Goal: Information Seeking & Learning: Learn about a topic

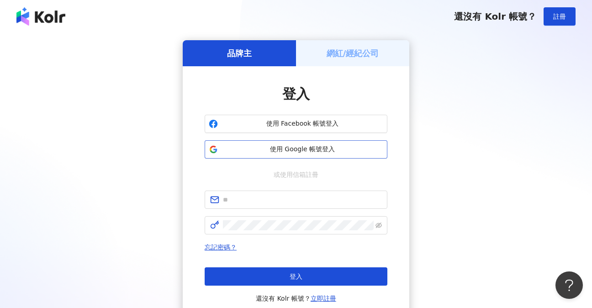
click at [321, 156] on button "使用 Google 帳號登入" at bounding box center [296, 149] width 183 height 18
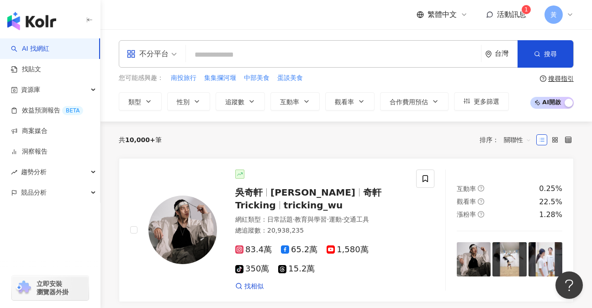
click at [513, 17] on span "活動訊息" at bounding box center [511, 14] width 29 height 9
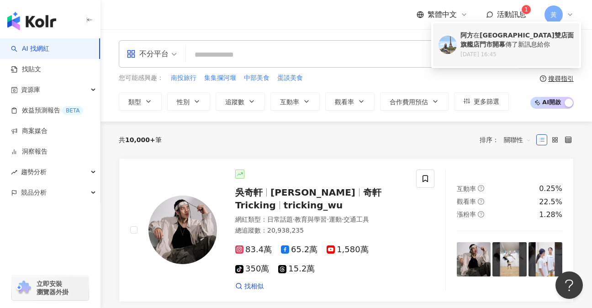
click at [498, 42] on b "山上山下x桑心茶室 埔里雙店面旗艦店門市開幕" at bounding box center [516, 40] width 113 height 16
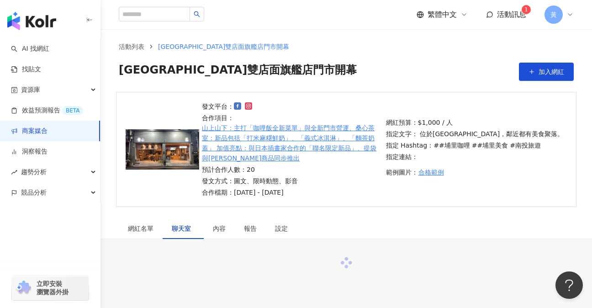
scroll to position [15, 0]
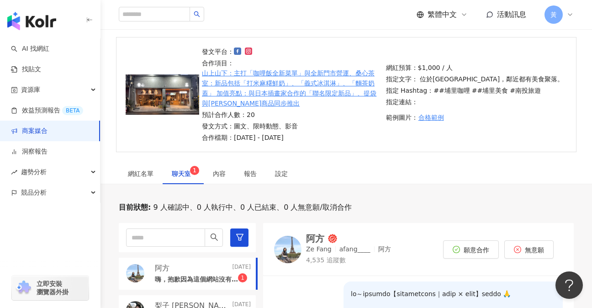
click at [184, 176] on span "聊天室 1" at bounding box center [183, 173] width 23 height 6
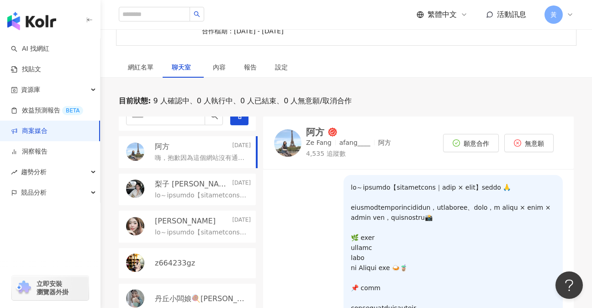
click at [201, 156] on p "嗨，抱歉因為這個網站沒有通知，所以我很晚才看到，如果是11月才要去南投玩的話可以嗎？" at bounding box center [201, 157] width 92 height 9
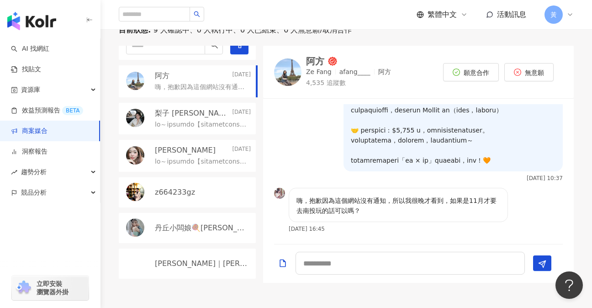
scroll to position [245, 0]
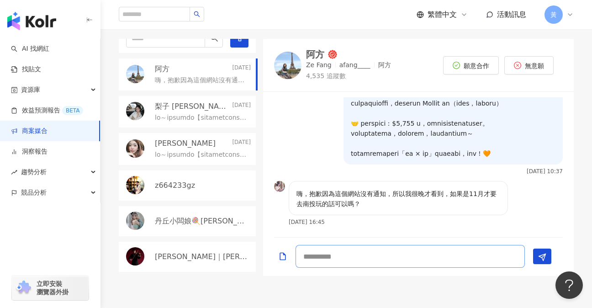
click at [486, 256] on textarea at bounding box center [409, 256] width 229 height 23
type textarea "*"
click at [290, 68] on img at bounding box center [287, 65] width 27 height 27
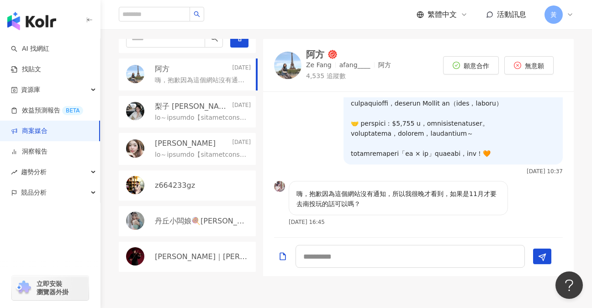
scroll to position [232, 0]
click at [205, 119] on p at bounding box center [201, 117] width 92 height 9
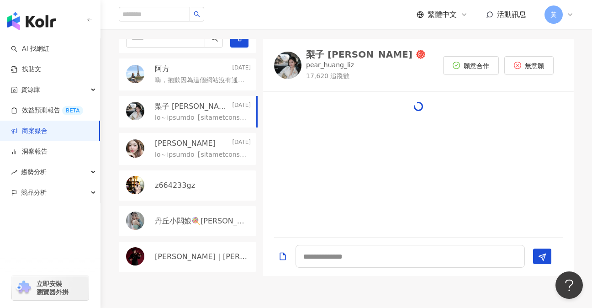
scroll to position [197, 0]
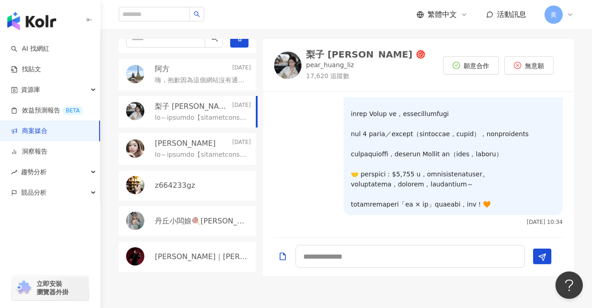
click at [189, 138] on div "小彤 2025/9/15" at bounding box center [203, 143] width 96 height 10
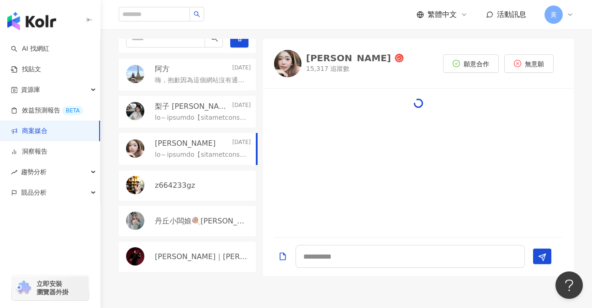
scroll to position [234, 0]
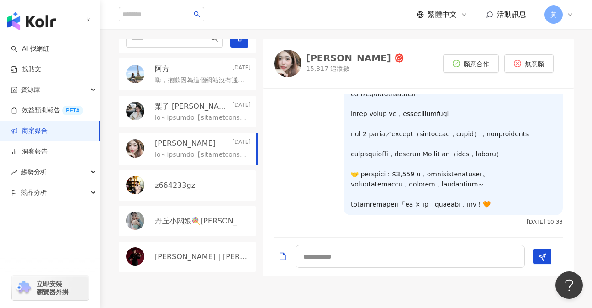
click at [191, 176] on div "z664233gz" at bounding box center [187, 185] width 137 height 30
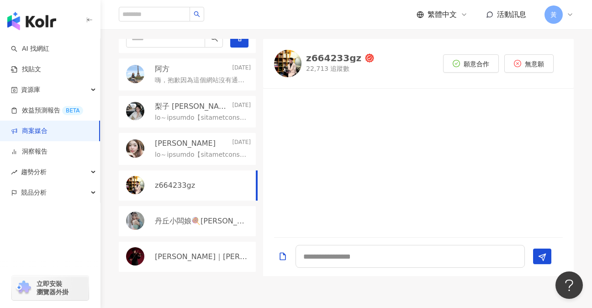
click at [175, 219] on p "丹丘小闆娘🍭安安_ Lai-Anyun" at bounding box center [202, 221] width 94 height 10
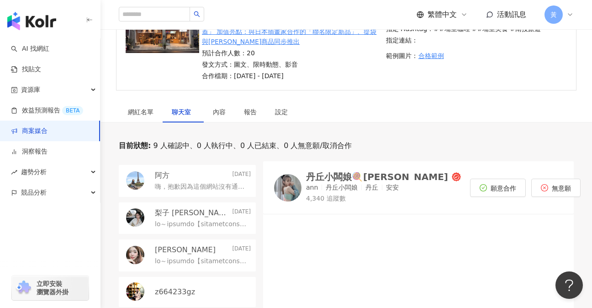
scroll to position [15, 0]
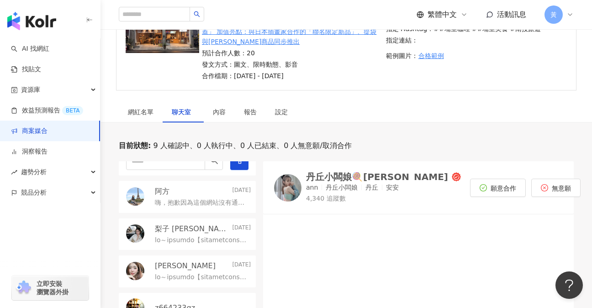
click at [173, 200] on p "嗨，抱歉因為這個網站沒有通知，所以我很晚才看到，如果是11月才要去南投玩的話可以嗎？" at bounding box center [201, 202] width 92 height 9
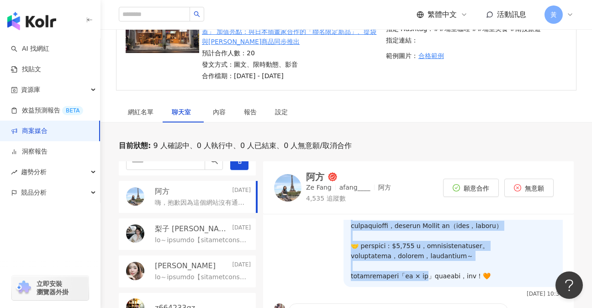
scroll to position [247, 0]
drag, startPoint x: 342, startPoint y: 229, endPoint x: 456, endPoint y: 274, distance: 122.8
click at [456, 274] on div at bounding box center [452, 159] width 219 height 254
copy p "您好～感謝您報名參與【南投埔里全新旗艦雙店面｜山上山下 × 桑心茶室】的品牌體驗 🙏 這次的體驗將安排在我們埔里新開幕的雙店面空間，兩間門市為互通設計、風格一…"
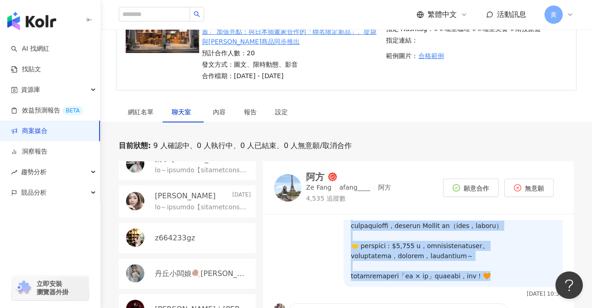
scroll to position [106, 0]
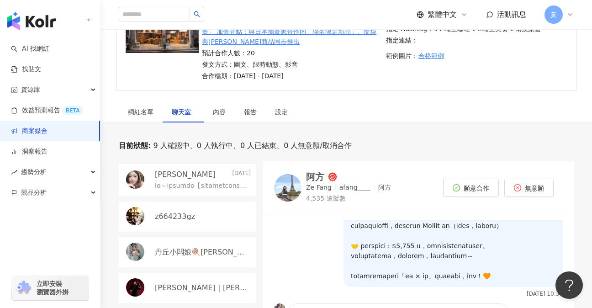
click at [202, 188] on p at bounding box center [201, 185] width 92 height 9
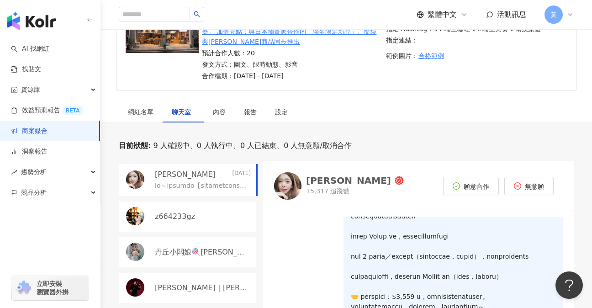
scroll to position [234, 0]
click at [195, 216] on div "z664233gz" at bounding box center [203, 216] width 96 height 10
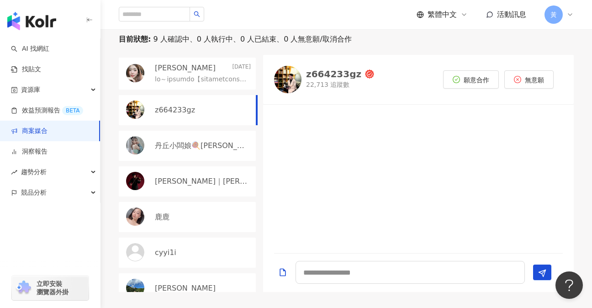
scroll to position [245, 0]
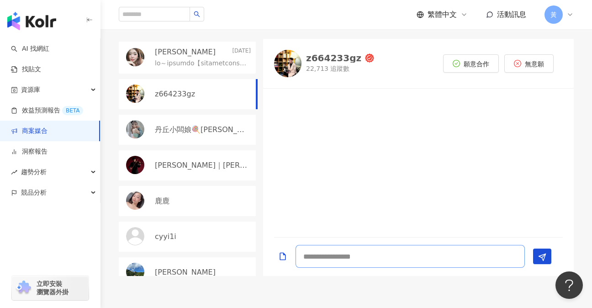
click at [376, 258] on textarea at bounding box center [409, 256] width 229 height 23
paste textarea "**********"
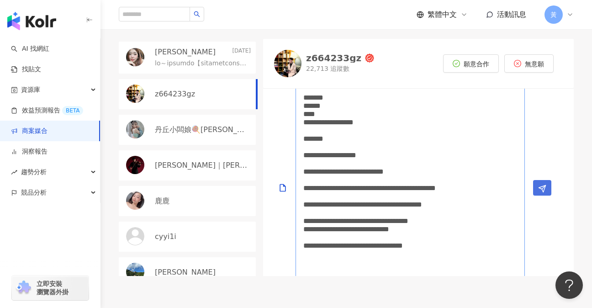
type textarea "**********"
click at [543, 187] on icon "Send" at bounding box center [542, 188] width 8 height 8
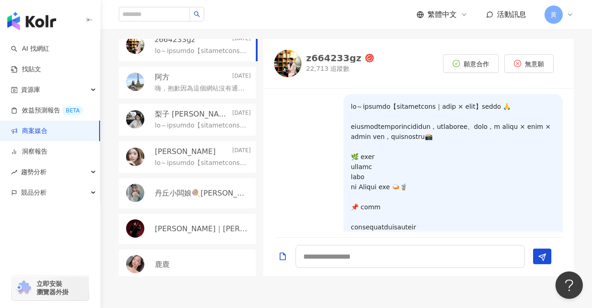
scroll to position [46, 0]
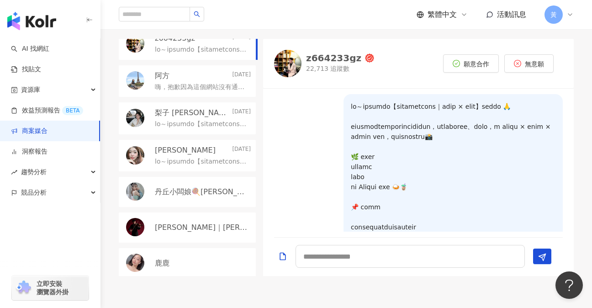
click at [192, 185] on div "丹丘小闆娘🍭安安_ Lai-Anyun" at bounding box center [187, 192] width 137 height 30
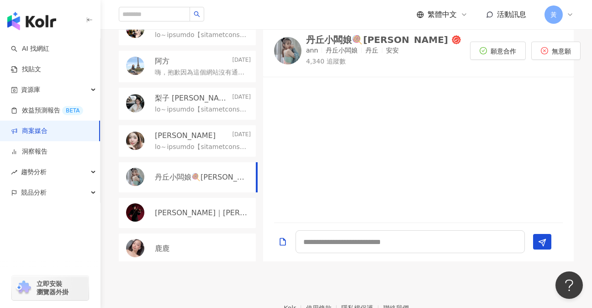
scroll to position [259, 0]
click at [374, 242] on textarea at bounding box center [409, 241] width 229 height 23
paste textarea "**********"
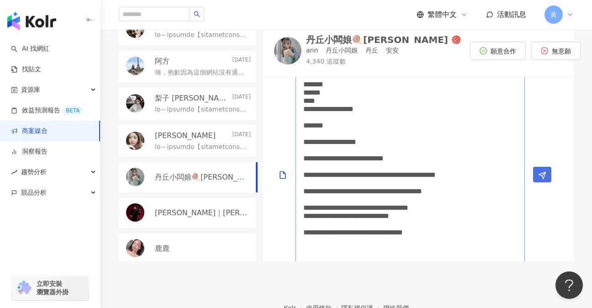
type textarea "**********"
click at [544, 172] on line "Send" at bounding box center [544, 174] width 4 height 4
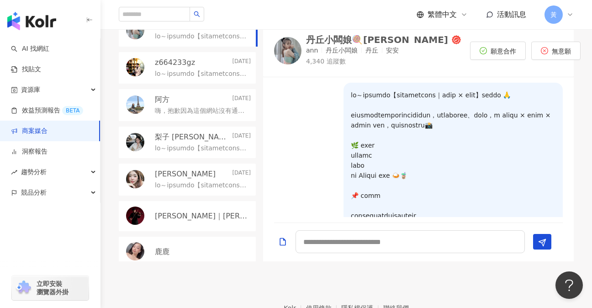
scroll to position [46, 0]
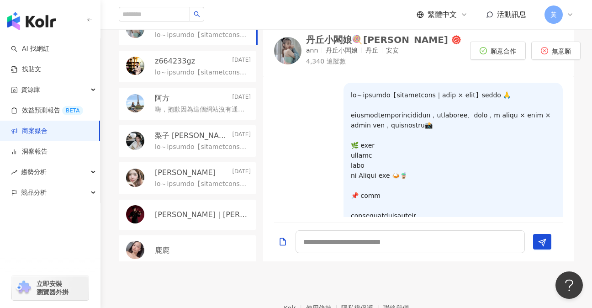
click at [186, 216] on p "Jimmy｜彥傑" at bounding box center [202, 215] width 94 height 10
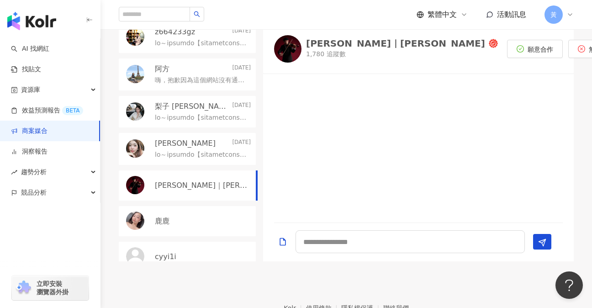
scroll to position [76, 0]
click at [301, 48] on div "Jimmy｜彥傑 1,780 追蹤數" at bounding box center [386, 48] width 224 height 27
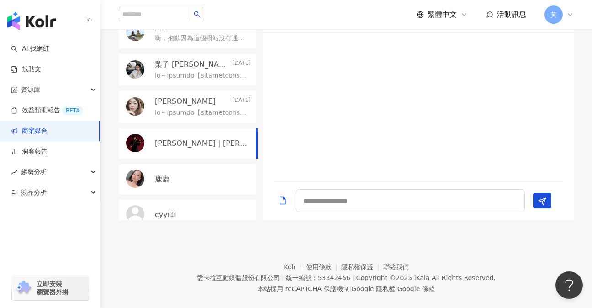
scroll to position [314, 0]
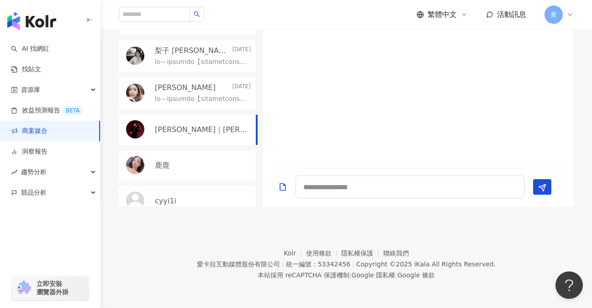
click at [201, 167] on div "鹿鹿" at bounding box center [203, 165] width 96 height 10
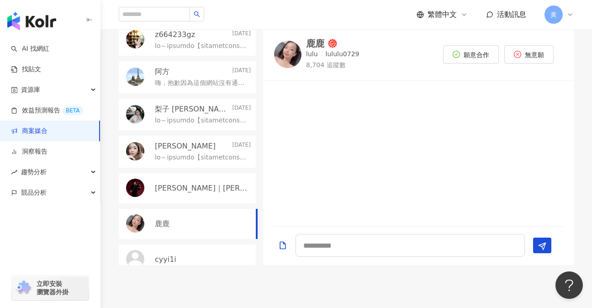
scroll to position [238, 0]
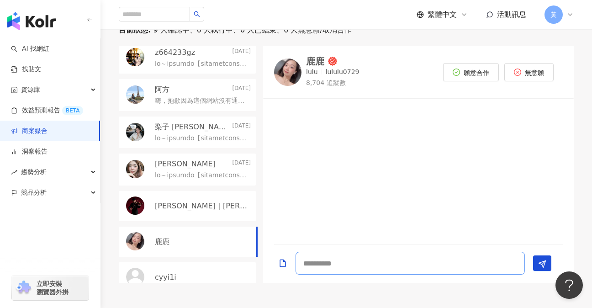
click at [361, 263] on textarea at bounding box center [409, 263] width 229 height 23
paste textarea "**********"
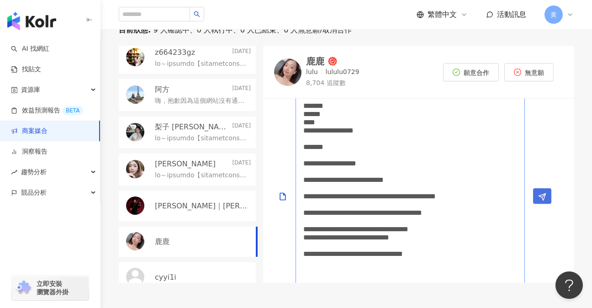
type textarea "**********"
click at [544, 193] on icon "Send" at bounding box center [542, 197] width 8 height 8
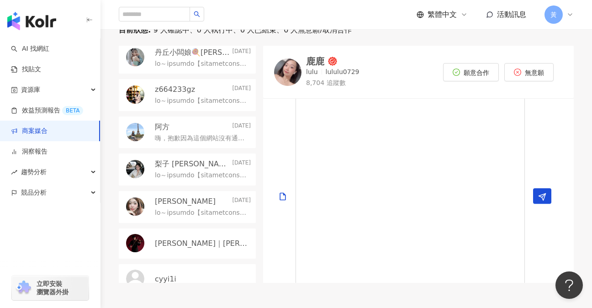
scroll to position [0, 0]
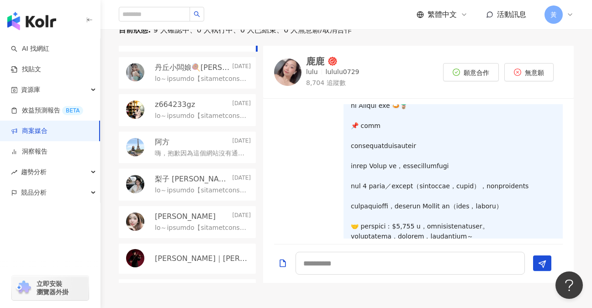
click at [170, 253] on p "Jimmy｜彥傑" at bounding box center [202, 258] width 94 height 10
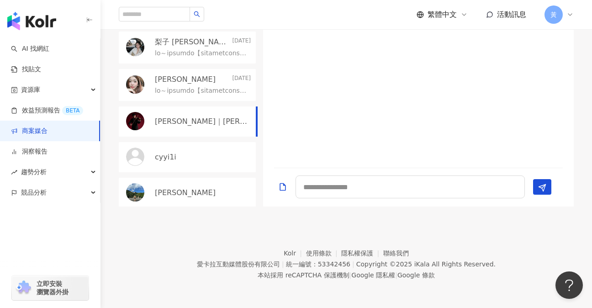
click at [179, 193] on div "陳昱誠" at bounding box center [203, 193] width 96 height 10
click at [186, 152] on div "cyyi1i" at bounding box center [203, 157] width 96 height 10
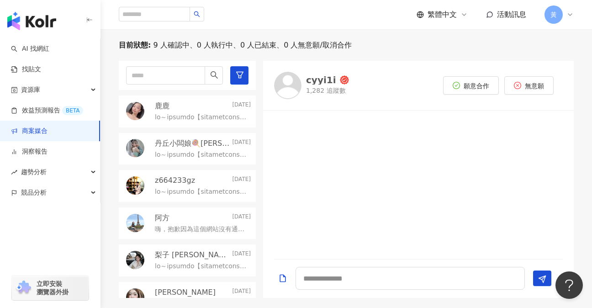
click at [46, 131] on link "商案媒合" at bounding box center [29, 130] width 37 height 9
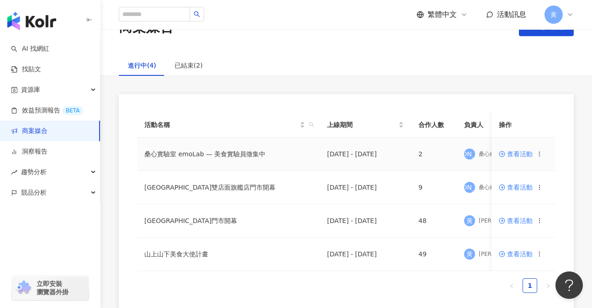
click at [524, 155] on span "查看活動" at bounding box center [516, 154] width 34 height 6
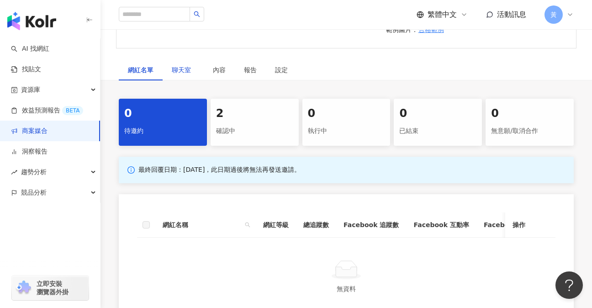
click at [186, 72] on span "聊天室" at bounding box center [183, 70] width 23 height 6
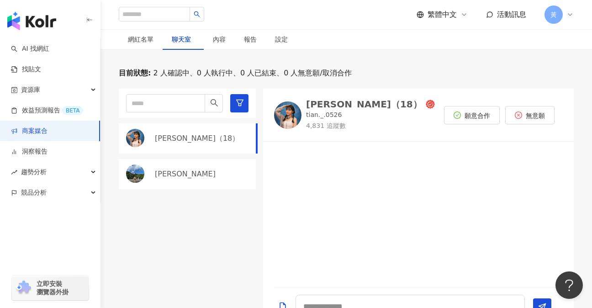
click at [175, 141] on p "華恬（18）" at bounding box center [197, 138] width 84 height 10
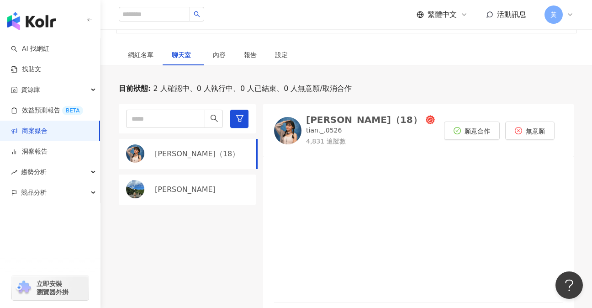
click at [168, 194] on div "陳昱誠" at bounding box center [187, 189] width 137 height 30
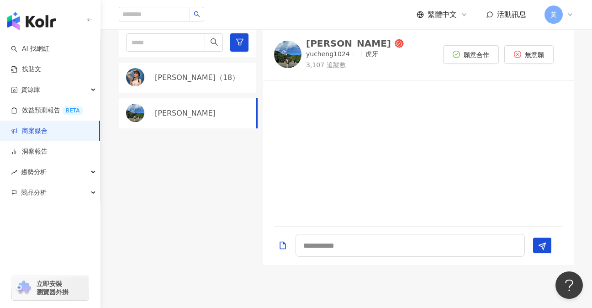
click at [195, 83] on div "華恬（18）" at bounding box center [187, 78] width 137 height 30
click at [290, 58] on img at bounding box center [287, 54] width 27 height 27
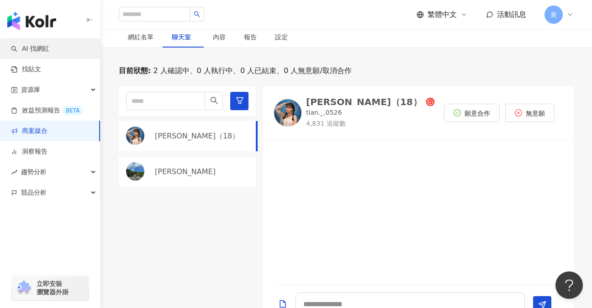
scroll to position [213, 0]
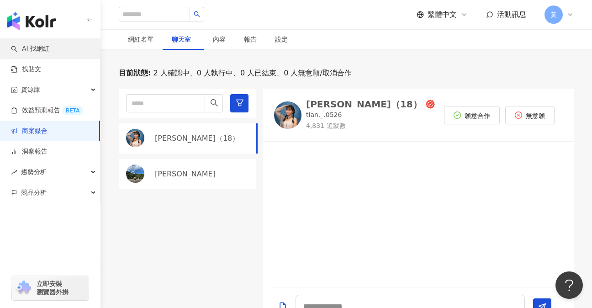
click at [49, 51] on link "AI 找網紅" at bounding box center [30, 48] width 38 height 9
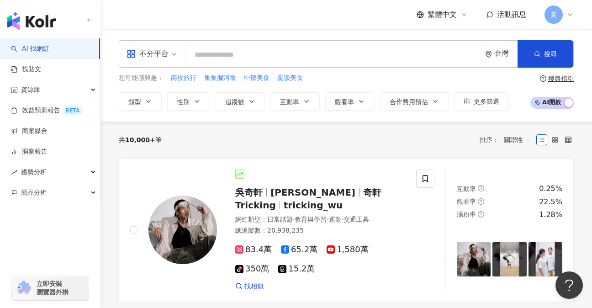
click at [205, 51] on input "search" at bounding box center [334, 54] width 288 height 17
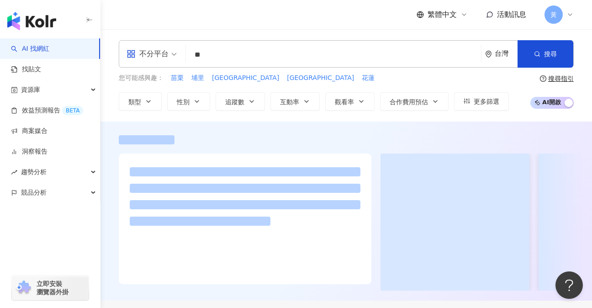
click at [270, 61] on input "**" at bounding box center [334, 54] width 288 height 17
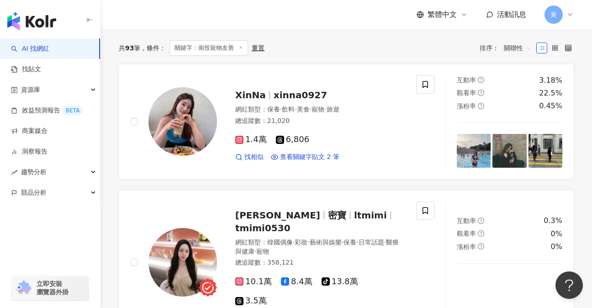
scroll to position [279, 0]
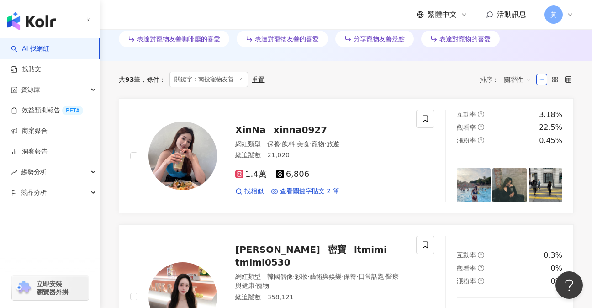
type input "******"
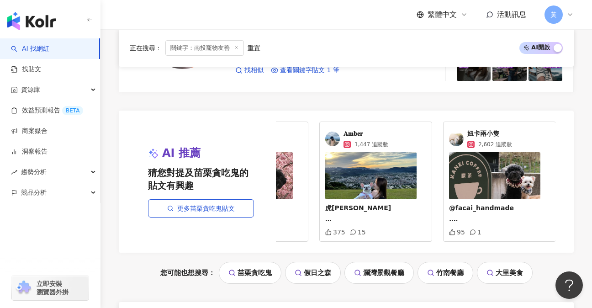
scroll to position [1969, 0]
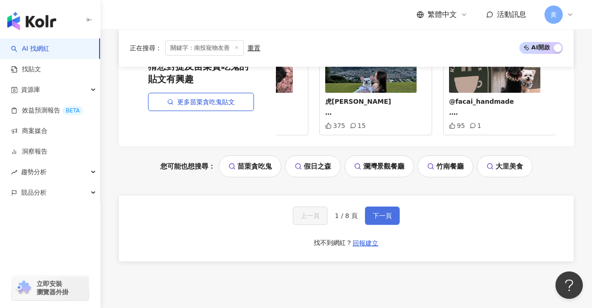
click at [375, 212] on span "下一頁" at bounding box center [382, 215] width 19 height 7
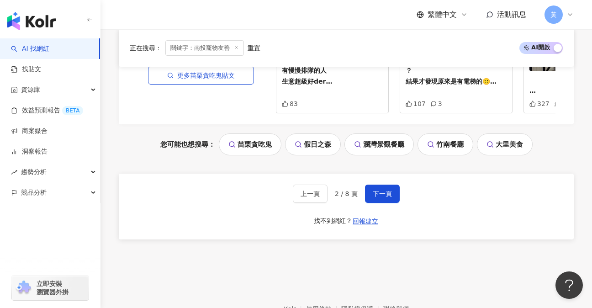
scroll to position [1887, 0]
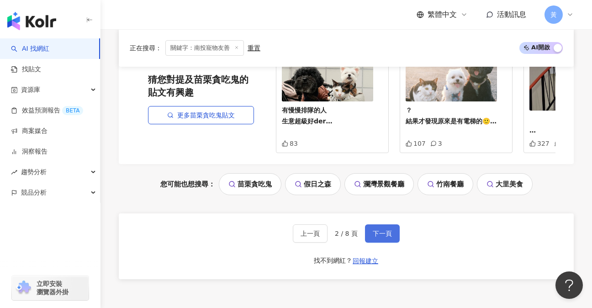
click at [387, 236] on button "下一頁" at bounding box center [382, 233] width 35 height 18
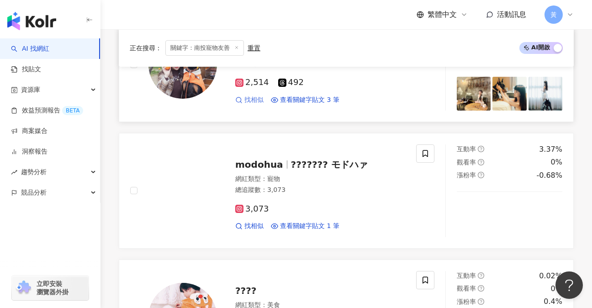
scroll to position [487, 0]
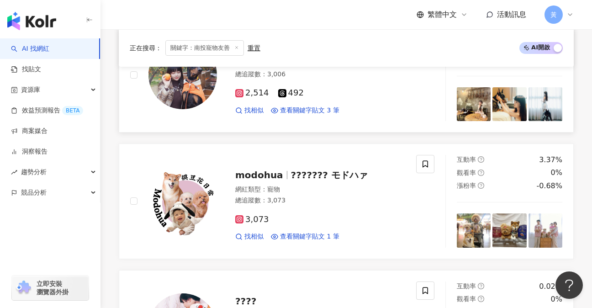
click at [254, 88] on span "2,514" at bounding box center [252, 93] width 34 height 10
click at [253, 216] on span "3,073" at bounding box center [252, 220] width 34 height 10
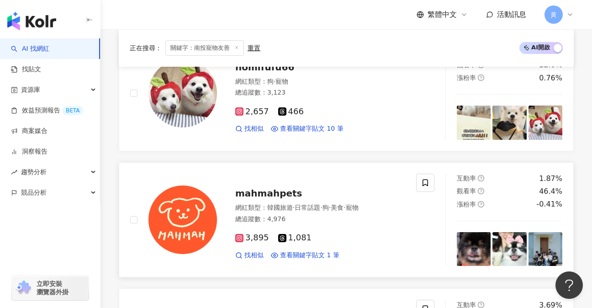
scroll to position [868, 0]
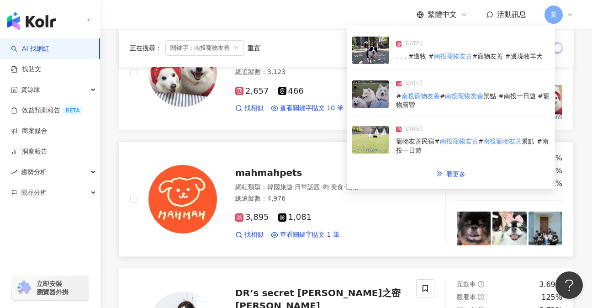
click at [252, 212] on span "3,895" at bounding box center [252, 217] width 34 height 10
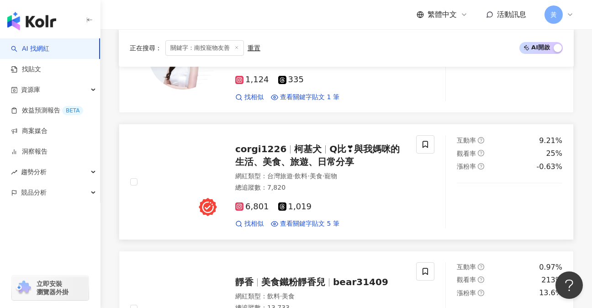
scroll to position [1142, 0]
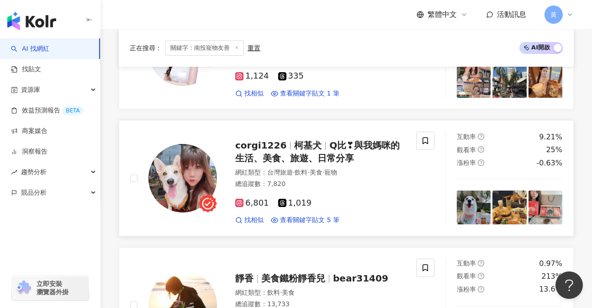
click at [253, 198] on span "6,801" at bounding box center [252, 203] width 34 height 10
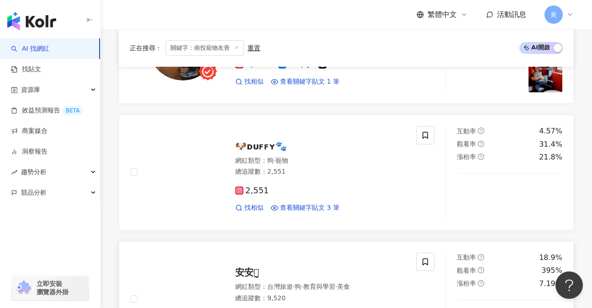
scroll to position [1507, 0]
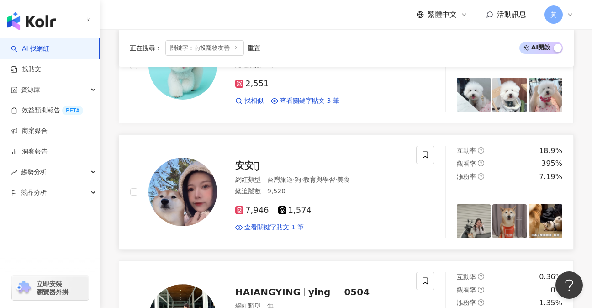
click at [287, 187] on div "總追蹤數 ： 9,520" at bounding box center [320, 191] width 170 height 9
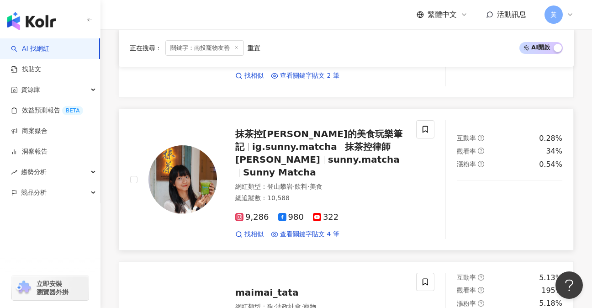
scroll to position [395, 0]
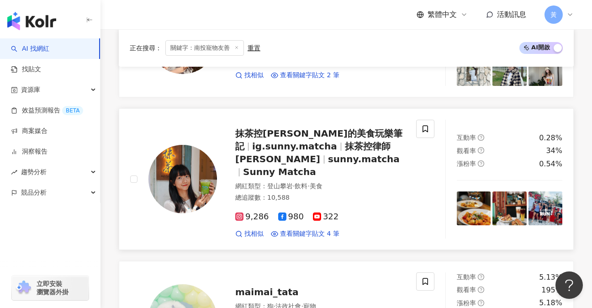
click at [195, 179] on img at bounding box center [182, 179] width 68 height 68
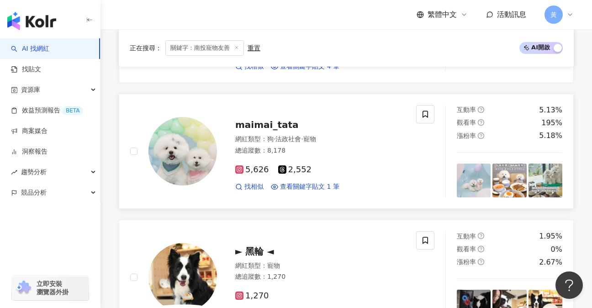
scroll to position [563, 0]
click at [194, 155] on img at bounding box center [182, 150] width 68 height 68
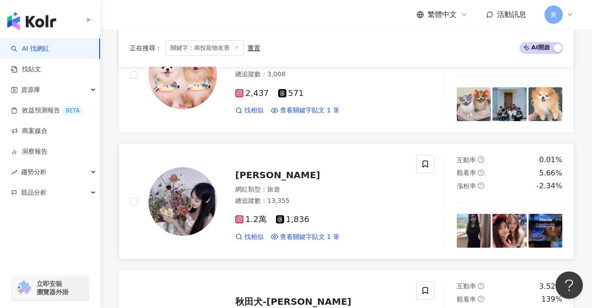
scroll to position [913, 0]
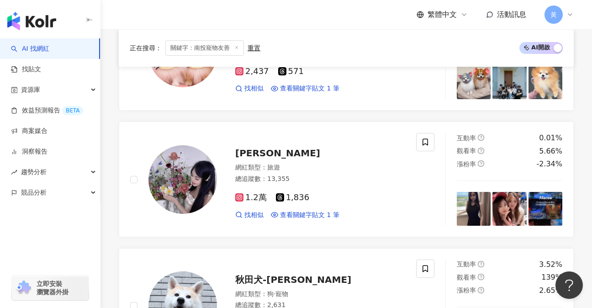
click at [202, 175] on img at bounding box center [182, 179] width 68 height 68
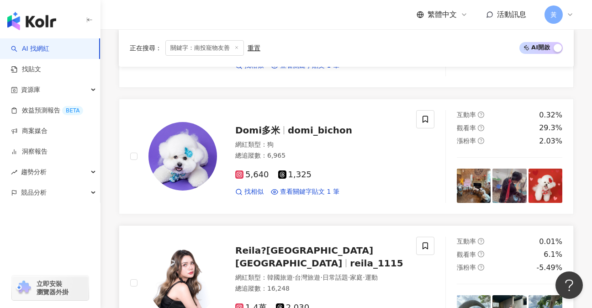
scroll to position [1598, 0]
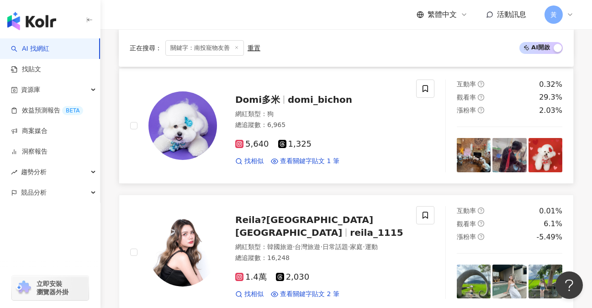
click at [195, 119] on img at bounding box center [182, 125] width 68 height 68
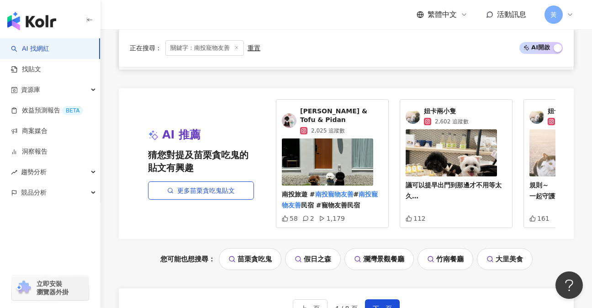
scroll to position [1857, 0]
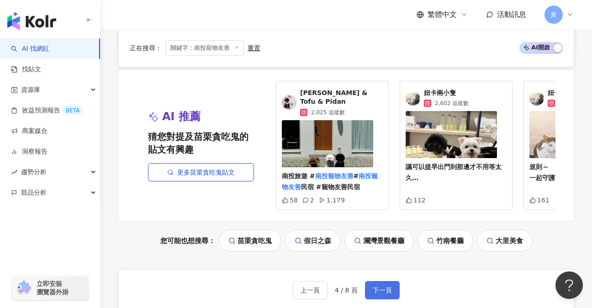
click at [385, 286] on span "下一頁" at bounding box center [382, 289] width 19 height 7
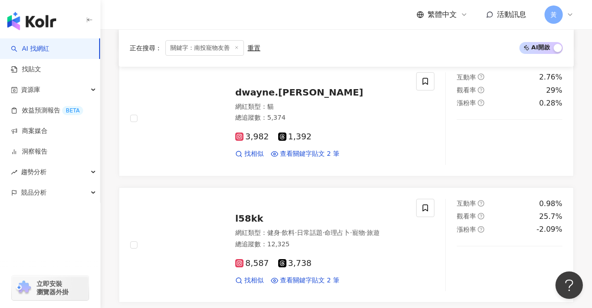
scroll to position [446, 0]
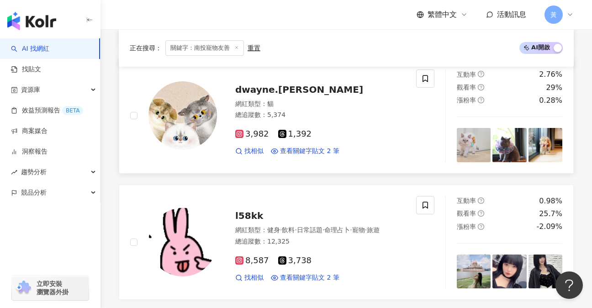
click at [205, 113] on img at bounding box center [182, 115] width 68 height 68
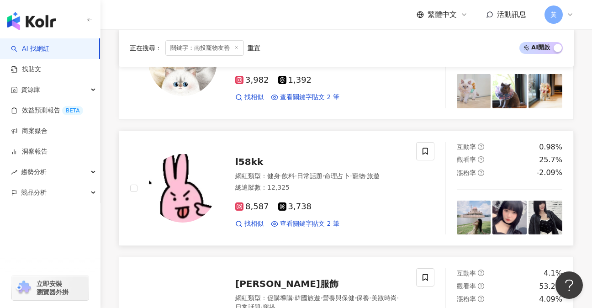
scroll to position [553, 0]
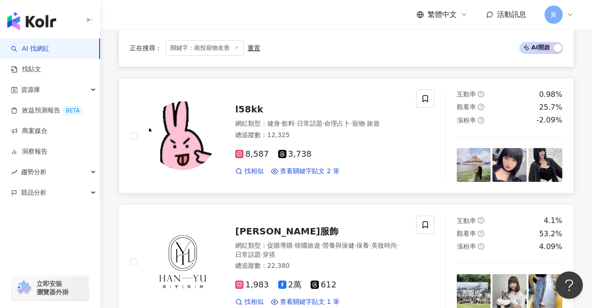
click at [192, 135] on img at bounding box center [182, 135] width 68 height 68
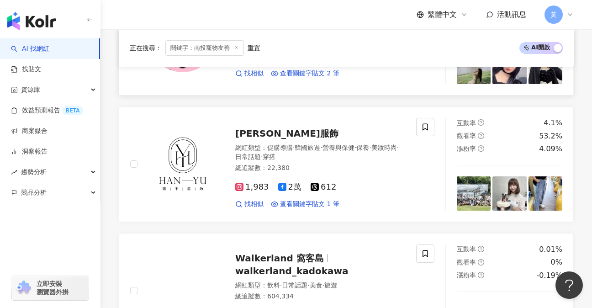
scroll to position [659, 0]
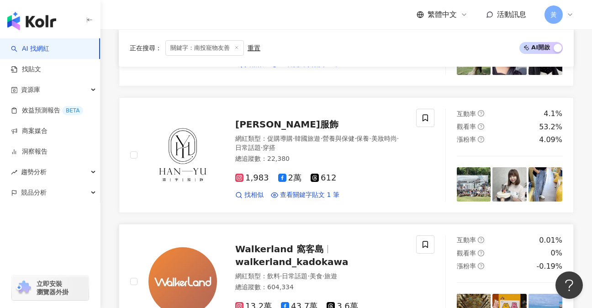
click at [197, 247] on img at bounding box center [182, 281] width 68 height 68
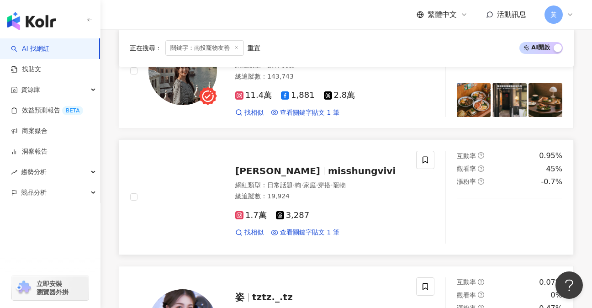
scroll to position [1025, 0]
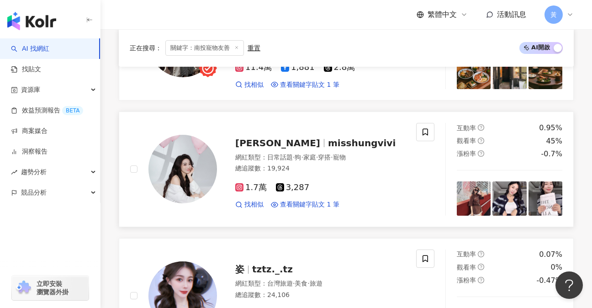
click at [199, 179] on img at bounding box center [182, 169] width 68 height 68
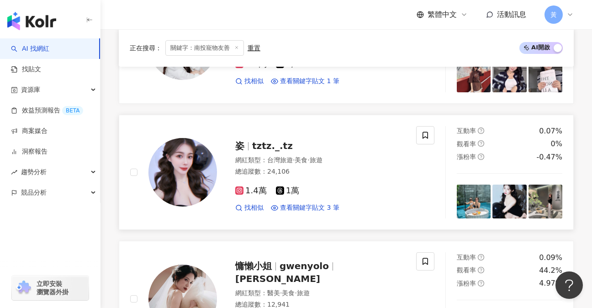
click at [207, 174] on img at bounding box center [182, 172] width 68 height 68
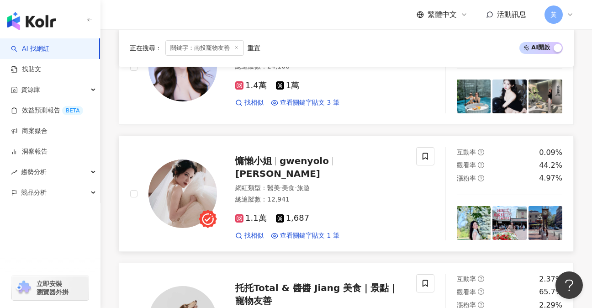
scroll to position [1268, 0]
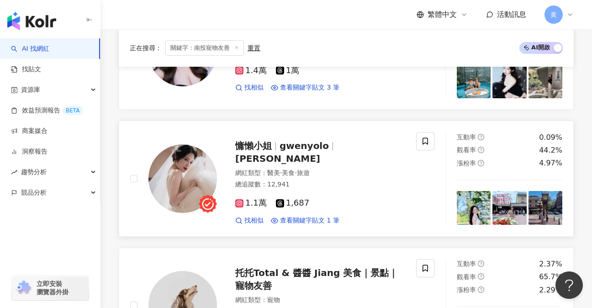
click at [191, 173] on img at bounding box center [182, 178] width 68 height 68
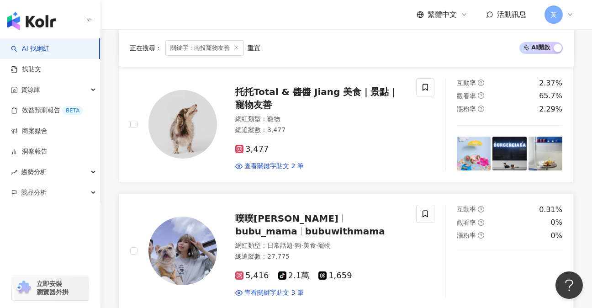
scroll to position [1451, 0]
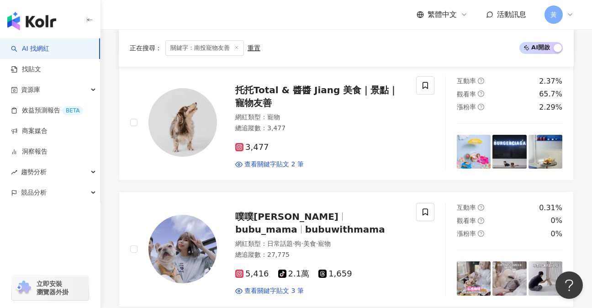
click at [202, 132] on img at bounding box center [182, 122] width 68 height 68
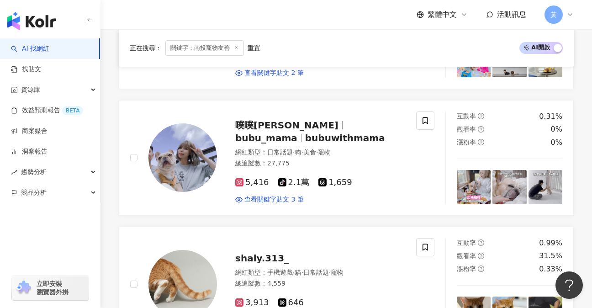
click at [193, 161] on img at bounding box center [182, 157] width 68 height 68
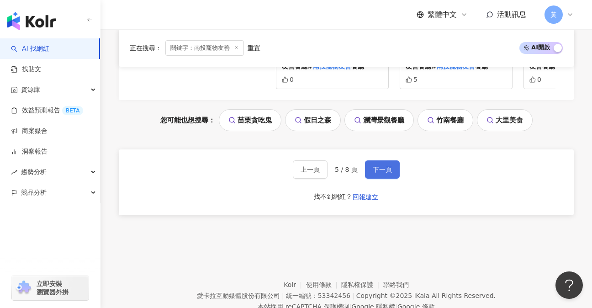
click at [381, 168] on span "下一頁" at bounding box center [382, 169] width 19 height 7
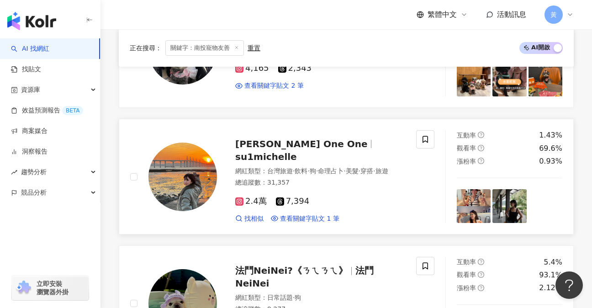
scroll to position [512, 0]
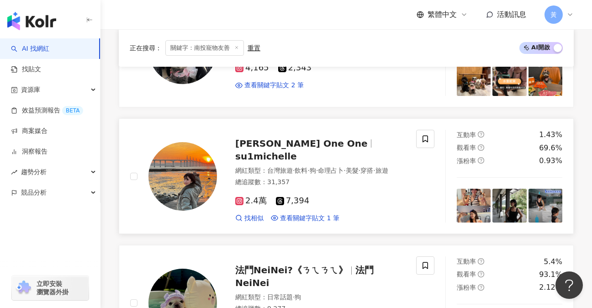
click at [195, 174] on img at bounding box center [182, 176] width 68 height 68
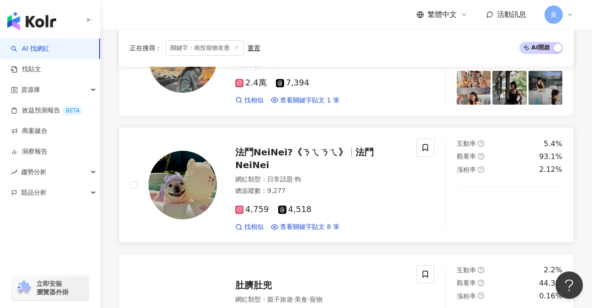
scroll to position [634, 0]
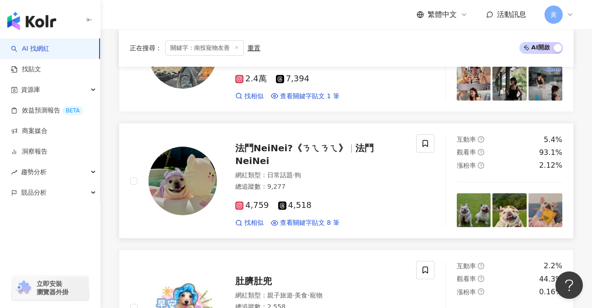
drag, startPoint x: 178, startPoint y: 182, endPoint x: 183, endPoint y: 174, distance: 9.4
click at [178, 182] on img at bounding box center [182, 181] width 68 height 68
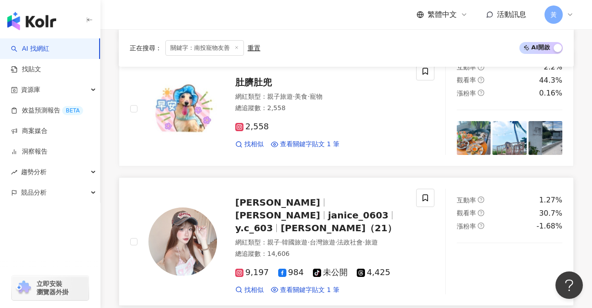
scroll to position [892, 0]
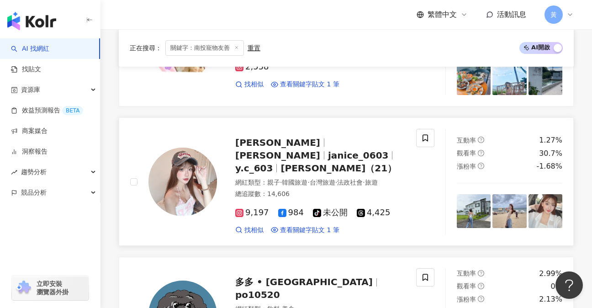
click at [210, 150] on div at bounding box center [182, 181] width 68 height 68
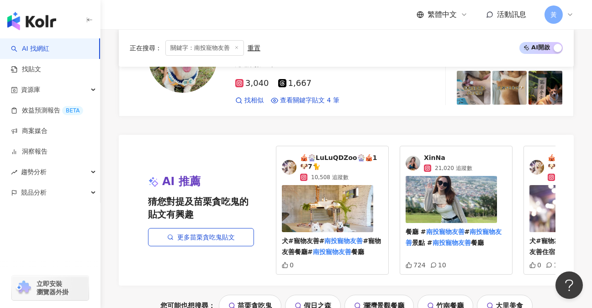
scroll to position [1790, 0]
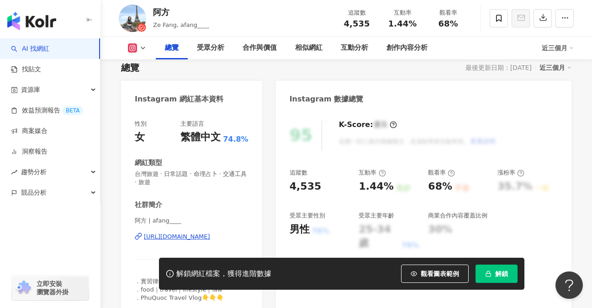
scroll to position [30, 0]
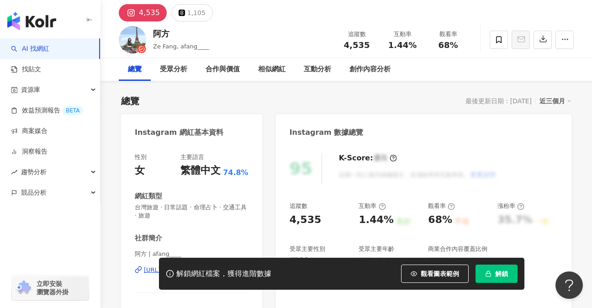
click at [146, 9] on div "4,535" at bounding box center [149, 12] width 21 height 13
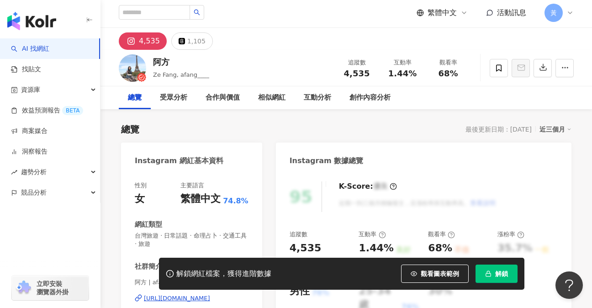
scroll to position [0, 0]
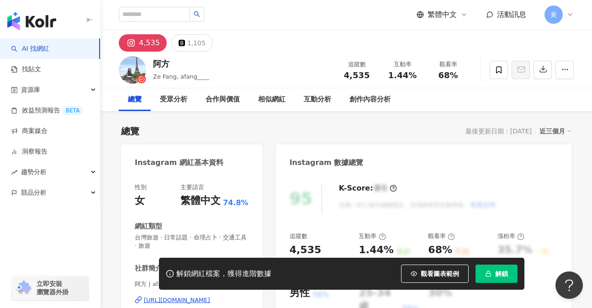
click at [137, 46] on button "4,535" at bounding box center [143, 42] width 48 height 17
click at [143, 43] on div "4,535" at bounding box center [149, 43] width 21 height 13
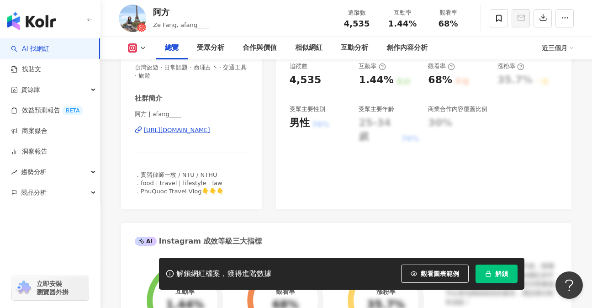
scroll to position [183, 0]
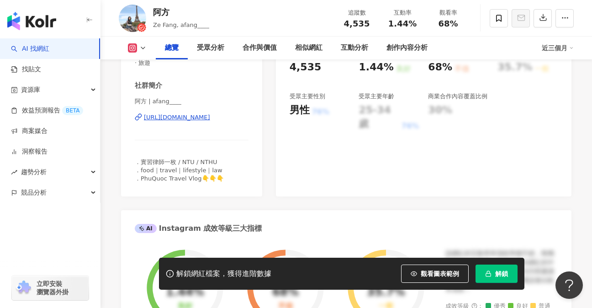
click at [205, 116] on div "https://www.instagram.com/afang____/" at bounding box center [177, 117] width 66 height 8
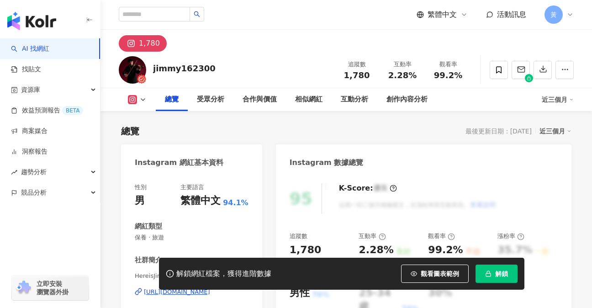
click at [172, 68] on div "jimmy162300" at bounding box center [184, 68] width 63 height 11
click at [149, 50] on button "1,780" at bounding box center [143, 43] width 48 height 16
click at [148, 41] on div "1,780" at bounding box center [149, 43] width 21 height 13
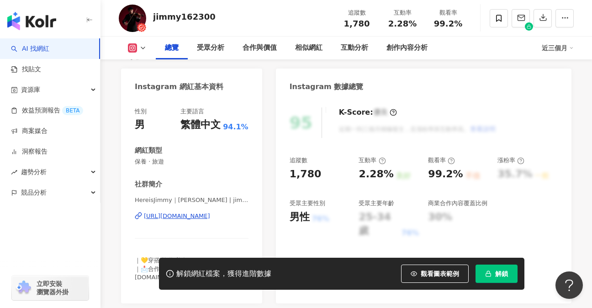
click at [194, 218] on div "https://www.instagram.com/jimmy162300/" at bounding box center [177, 216] width 66 height 8
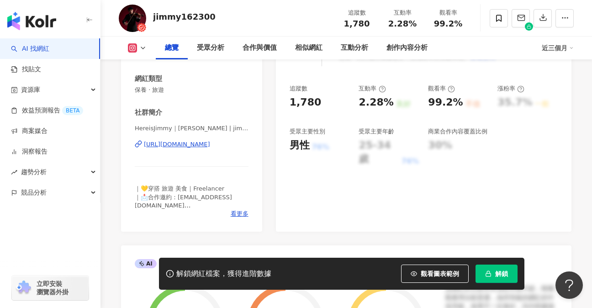
scroll to position [152, 0]
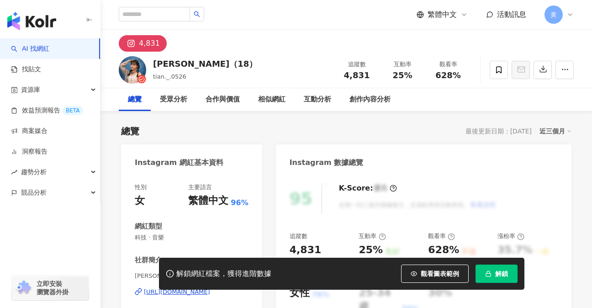
scroll to position [106, 0]
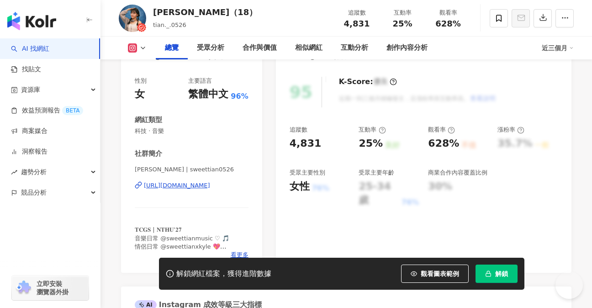
click at [194, 184] on div "https://www.instagram.com/sweettian0526/" at bounding box center [177, 185] width 66 height 8
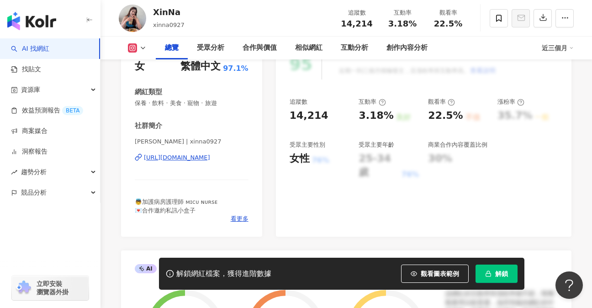
scroll to position [137, 0]
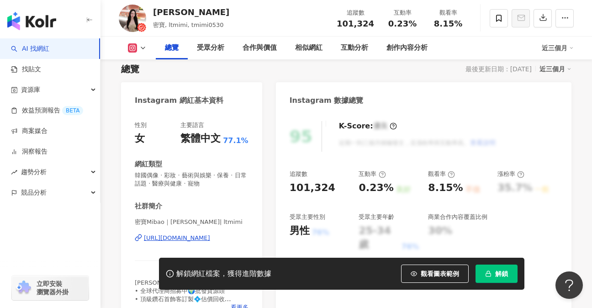
scroll to position [76, 0]
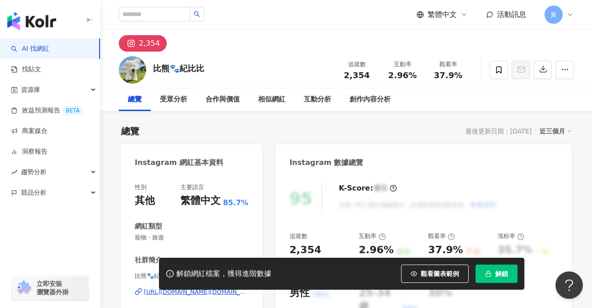
scroll to position [121, 0]
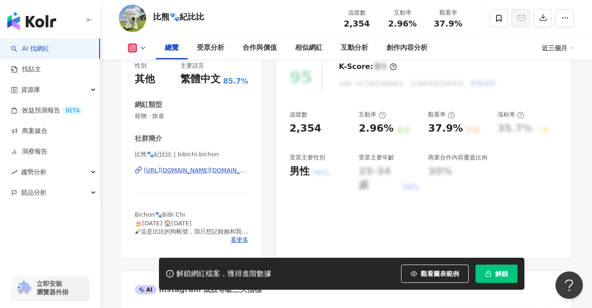
click at [205, 172] on div "[URL][DOMAIN_NAME][DOMAIN_NAME]" at bounding box center [196, 170] width 105 height 8
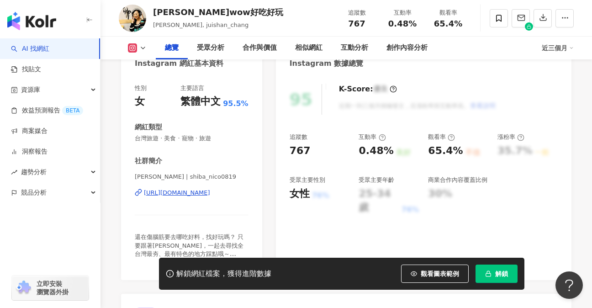
scroll to position [106, 0]
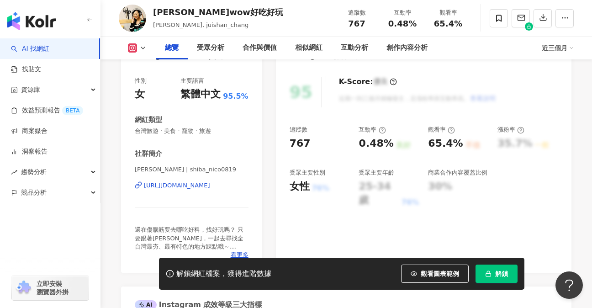
click at [199, 186] on div "https://www.instagram.com/shiba_nico0819/" at bounding box center [177, 185] width 66 height 8
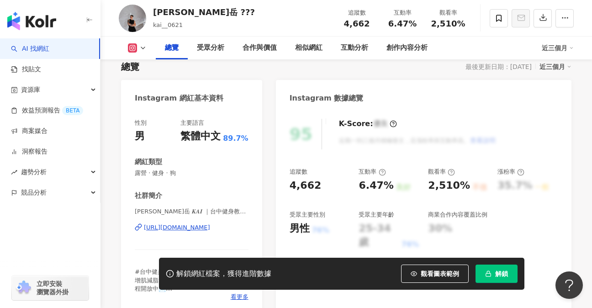
scroll to position [76, 0]
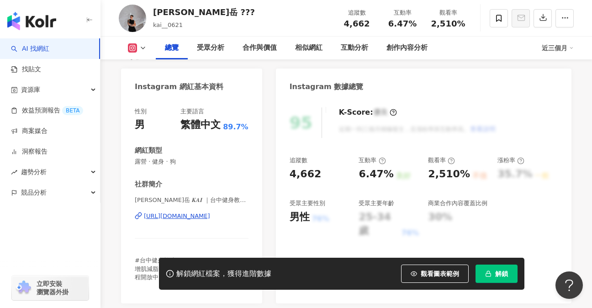
click at [210, 217] on div "[URL][DOMAIN_NAME]" at bounding box center [177, 216] width 66 height 8
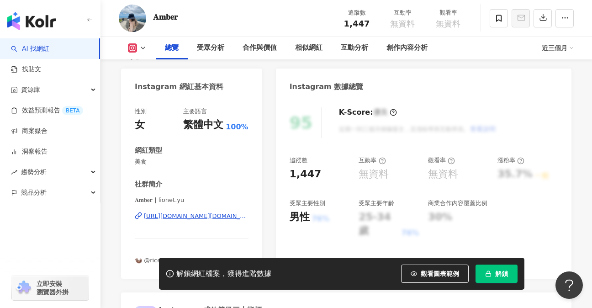
click at [205, 216] on div "https://www.instagram.com/lionet.yu/" at bounding box center [196, 216] width 105 height 8
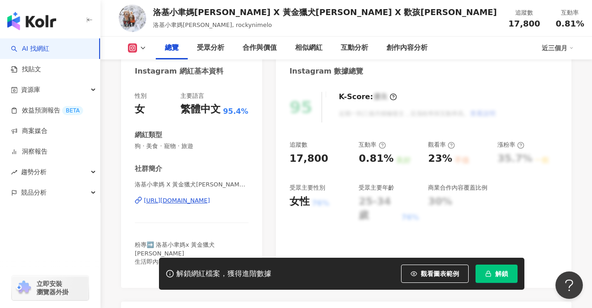
click at [222, 205] on div "洛基小聿媽 X 黃金獵犬吳洛基。寵物友善、寵物用品 | rockynimelo https://www.instagram.com/rockynimelo/" at bounding box center [192, 206] width 114 height 53
click at [210, 201] on div "https://www.instagram.com/rockynimelo/" at bounding box center [177, 200] width 66 height 8
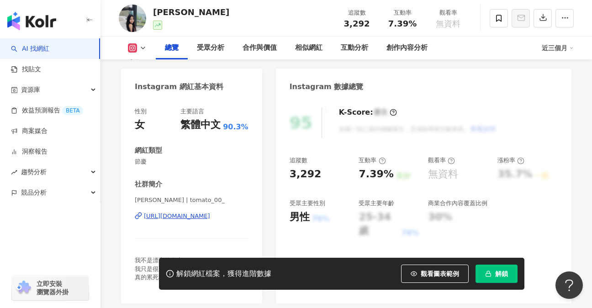
click at [203, 217] on div "https://www.instagram.com/tomato_00_/" at bounding box center [177, 216] width 66 height 8
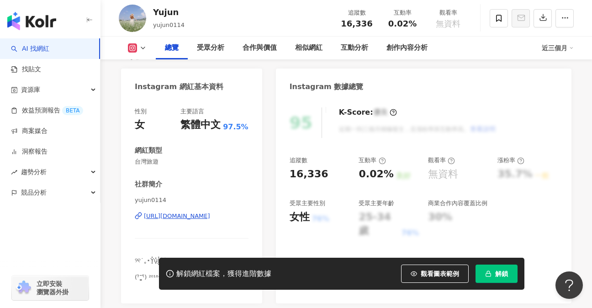
click at [208, 218] on div "https://www.instagram.com/yujun0114/" at bounding box center [177, 216] width 66 height 8
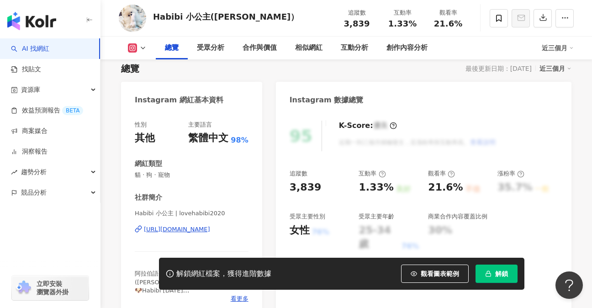
scroll to position [91, 0]
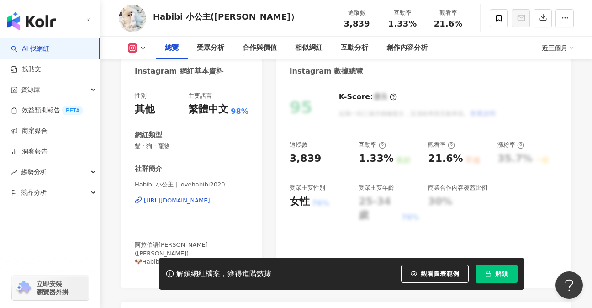
click at [204, 204] on div "https://www.instagram.com/lovehabibi2020/" at bounding box center [177, 200] width 66 height 8
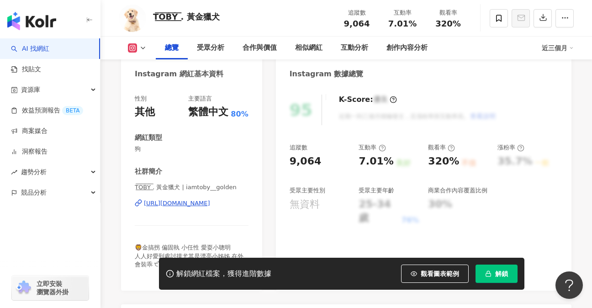
scroll to position [106, 0]
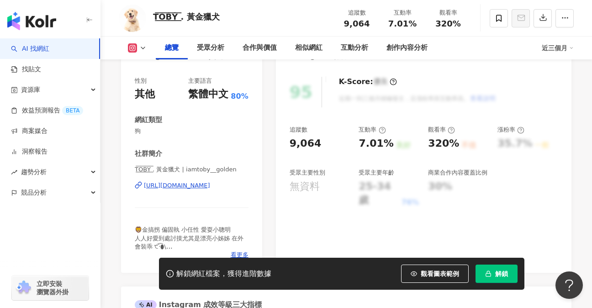
click at [209, 184] on div "https://www.instagram.com/iamtoby__golden/" at bounding box center [177, 185] width 66 height 8
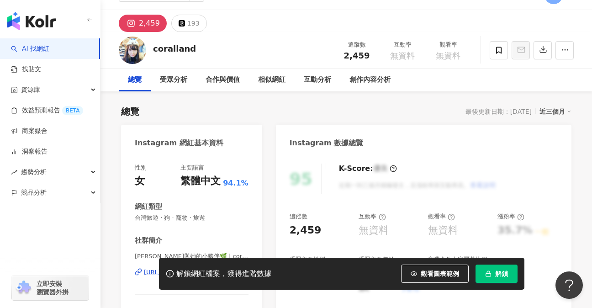
scroll to position [121, 0]
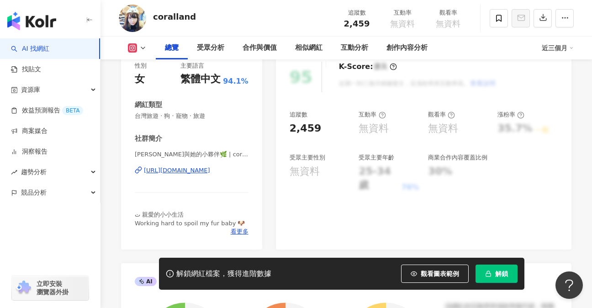
click at [207, 170] on div "https://www.instagram.com/coralland/" at bounding box center [177, 170] width 66 height 8
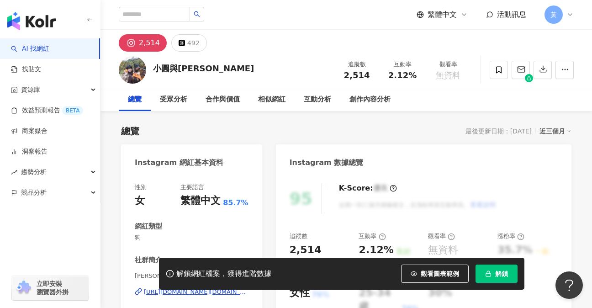
click at [175, 288] on div "[URL][DOMAIN_NAME][DOMAIN_NAME]" at bounding box center [196, 292] width 105 height 8
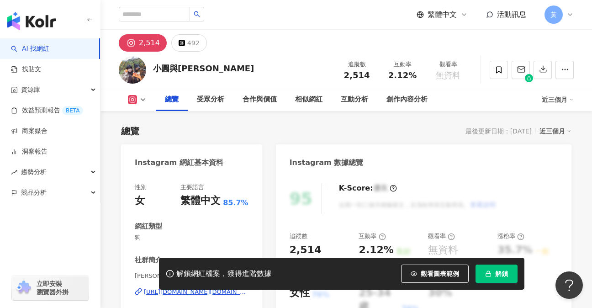
scroll to position [91, 0]
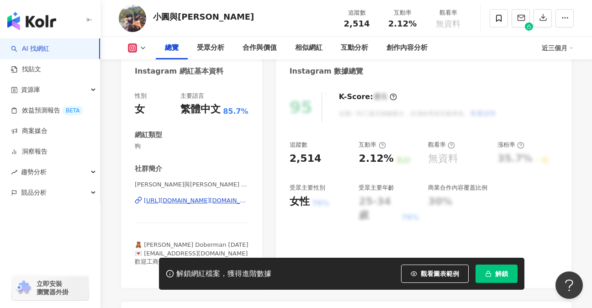
click at [190, 203] on div "https://www.instagram.com/yuannn.co/" at bounding box center [196, 200] width 105 height 8
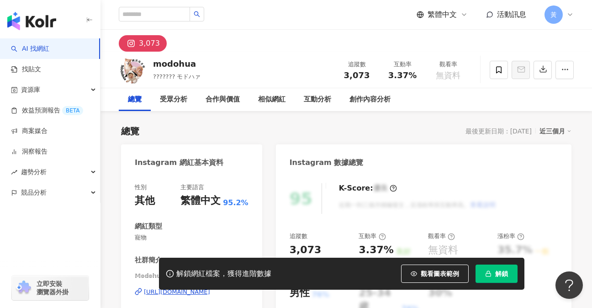
click at [148, 292] on div "https://www.instagram.com/modohua/" at bounding box center [177, 292] width 66 height 8
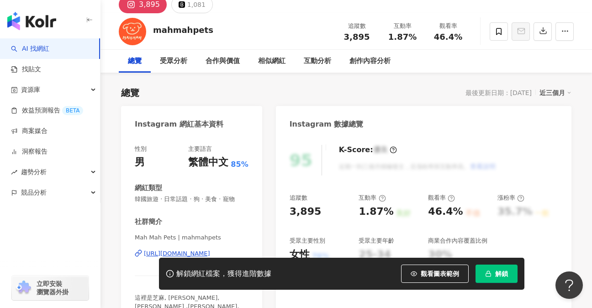
scroll to position [76, 0]
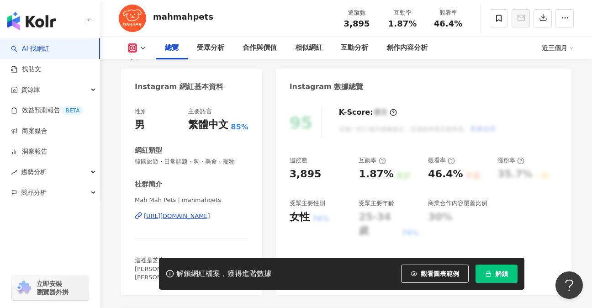
click at [197, 214] on div "https://www.instagram.com/mahmahpets/" at bounding box center [177, 216] width 66 height 8
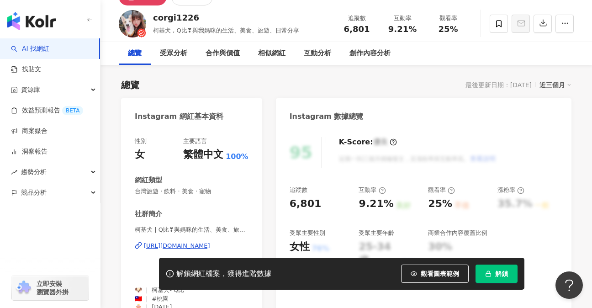
scroll to position [106, 0]
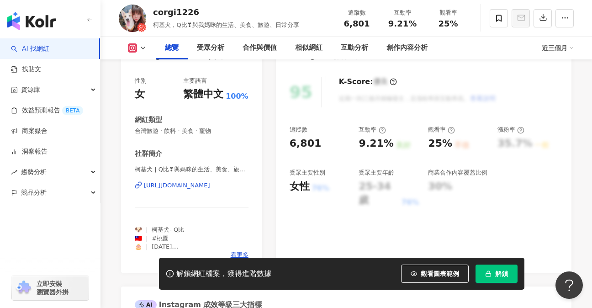
click at [210, 182] on div "https://www.instagram.com/corgi1226/" at bounding box center [177, 185] width 66 height 8
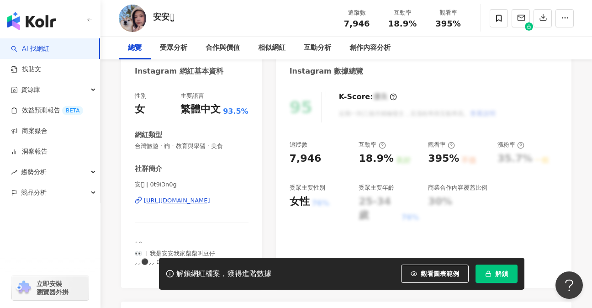
scroll to position [106, 0]
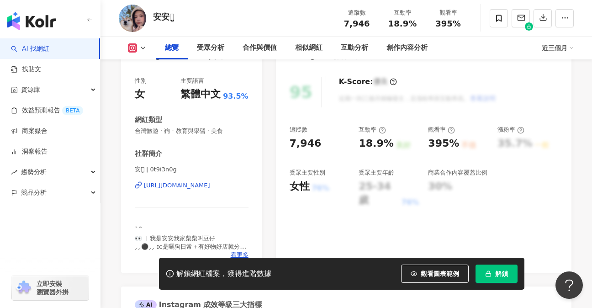
click at [210, 184] on div "https://www.instagram.com/0t9i3n0g/" at bounding box center [177, 185] width 66 height 8
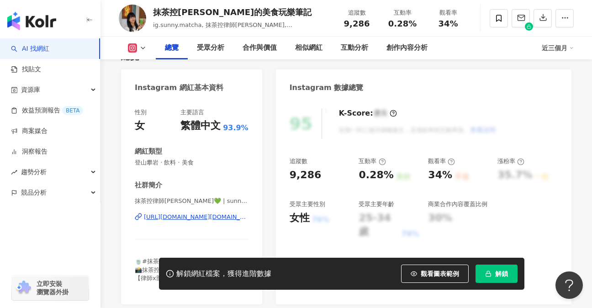
scroll to position [91, 0]
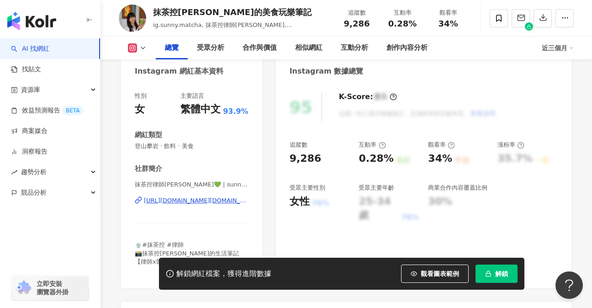
click at [212, 200] on div "https://www.instagram.com/sunny.matcha/" at bounding box center [196, 200] width 105 height 8
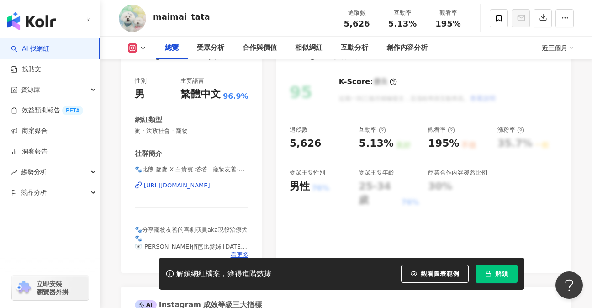
click at [195, 180] on div "🐾比熊 [PERSON_NAME] 白貴賓 塔塔｜寵物友善·治療犬 | maimai_tata [URL][DOMAIN_NAME]" at bounding box center [192, 191] width 114 height 53
click at [195, 186] on div "[URL][DOMAIN_NAME]" at bounding box center [177, 185] width 66 height 8
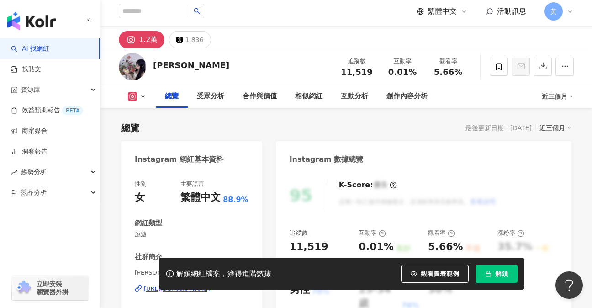
scroll to position [137, 0]
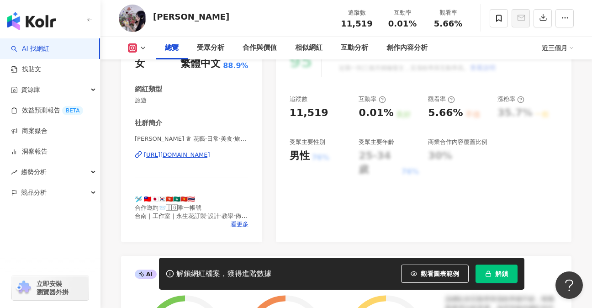
click at [210, 156] on div "https://www.instagram.com/aponimina2/" at bounding box center [177, 155] width 66 height 8
click at [210, 159] on div "https://www.instagram.com/aponimina2/" at bounding box center [177, 155] width 66 height 8
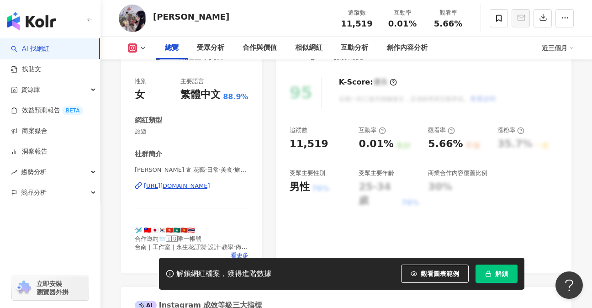
scroll to position [121, 0]
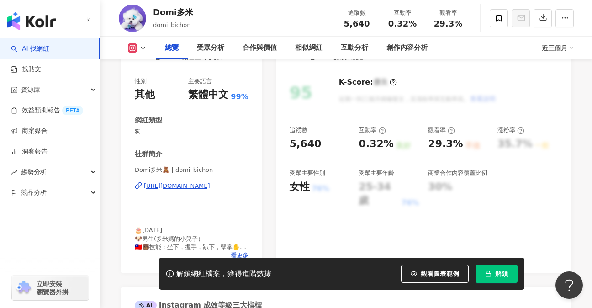
scroll to position [121, 0]
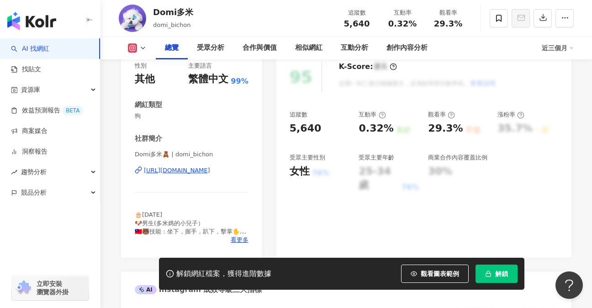
click at [200, 171] on div "https://www.instagram.com/domi_bichon/" at bounding box center [177, 170] width 66 height 8
click at [210, 170] on div "https://www.instagram.com/domi_bichon/" at bounding box center [177, 170] width 66 height 8
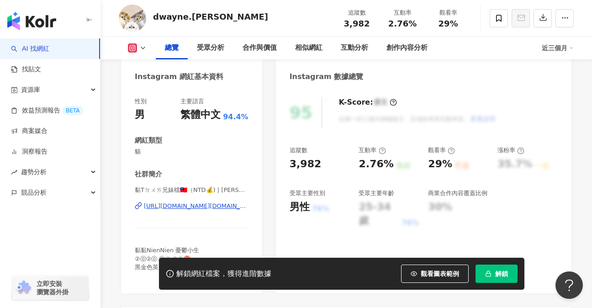
scroll to position [91, 0]
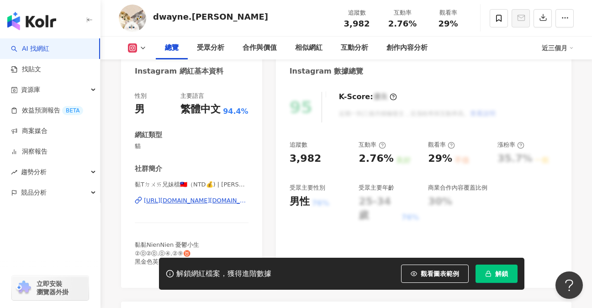
click at [205, 200] on div "https://www.instagram.com/dwayne.olaf.hikki/" at bounding box center [196, 200] width 105 height 8
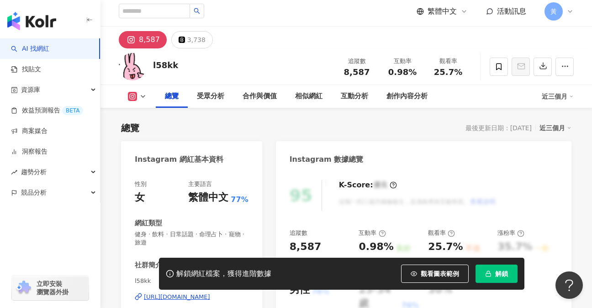
scroll to position [106, 0]
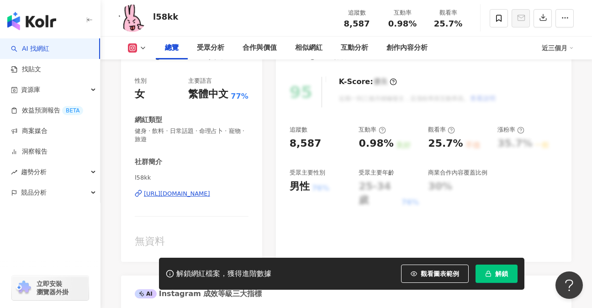
click at [206, 192] on div "https://www.instagram.com/l58kk/" at bounding box center [177, 194] width 66 height 8
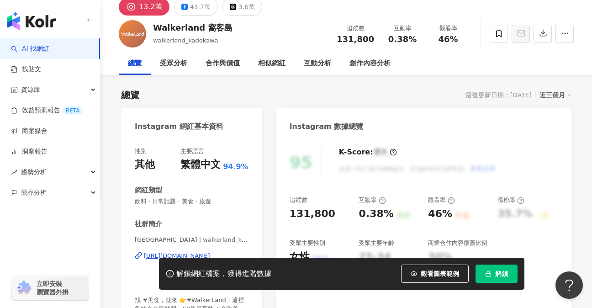
scroll to position [91, 0]
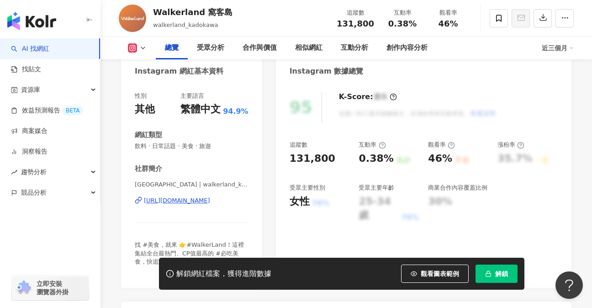
click at [210, 200] on div "[URL][DOMAIN_NAME]" at bounding box center [177, 200] width 66 height 8
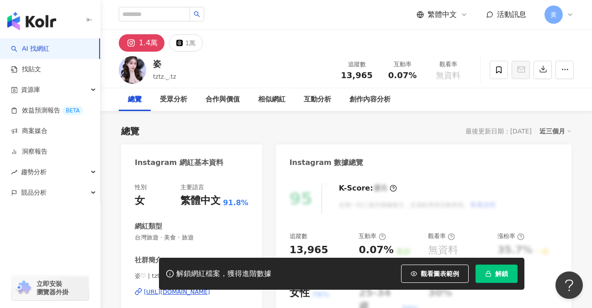
scroll to position [2, 0]
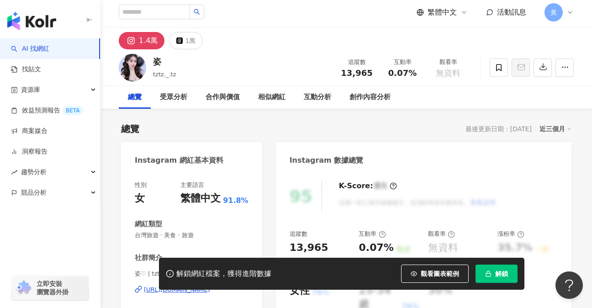
click at [192, 285] on div "[URL][DOMAIN_NAME]" at bounding box center [177, 289] width 66 height 8
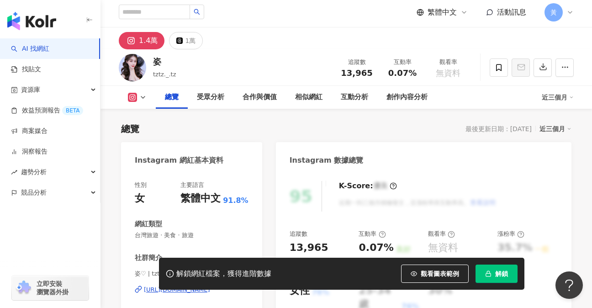
scroll to position [91, 0]
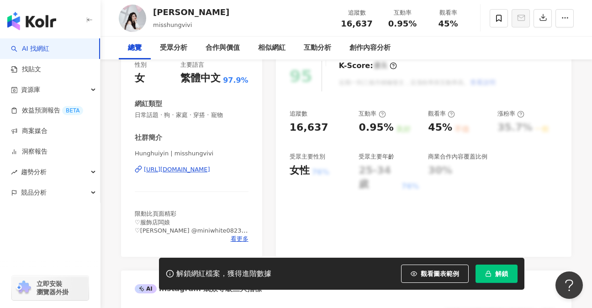
scroll to position [167, 0]
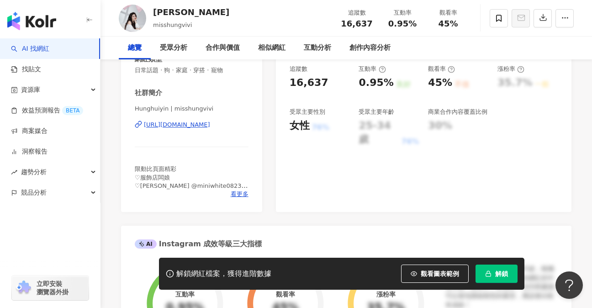
click at [210, 125] on div "https://www.instagram.com/misshungvivi/" at bounding box center [177, 125] width 66 height 8
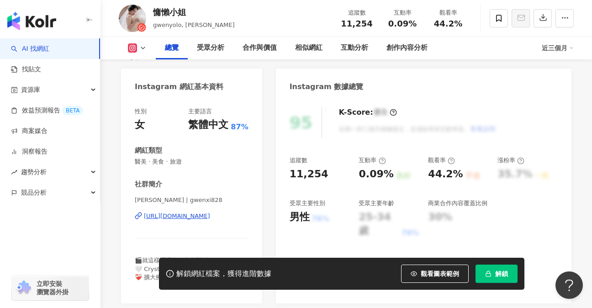
click at [188, 216] on div "https://www.instagram.com/gwenxi828/" at bounding box center [177, 216] width 66 height 8
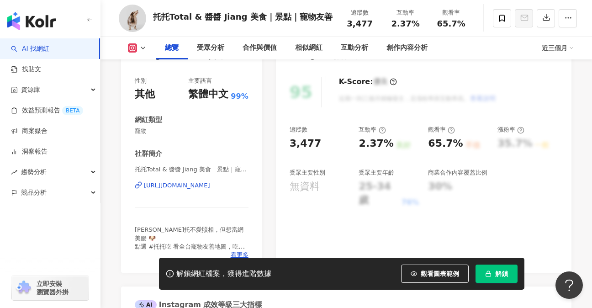
click at [195, 189] on div "[URL][DOMAIN_NAME]" at bounding box center [177, 185] width 66 height 8
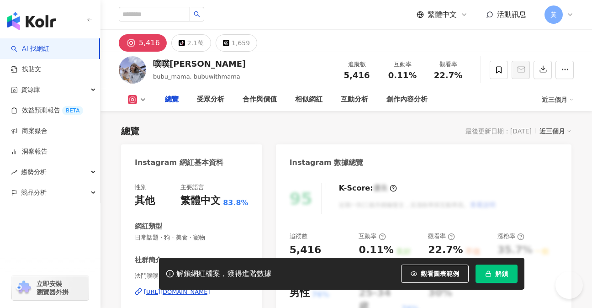
click at [210, 288] on div "https://www.instagram.com/bubuwithmama/" at bounding box center [177, 292] width 66 height 8
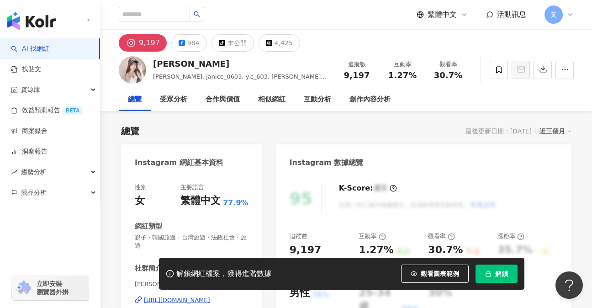
click at [41, 49] on link "AI 找網紅" at bounding box center [30, 48] width 38 height 9
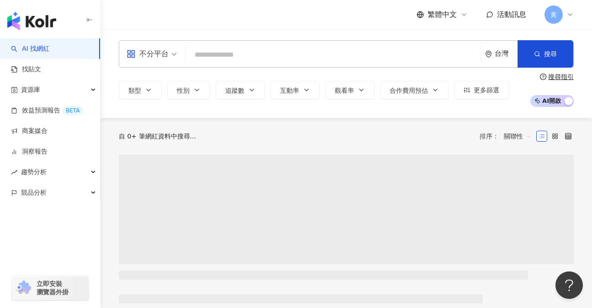
click at [219, 51] on input "search" at bounding box center [334, 54] width 288 height 17
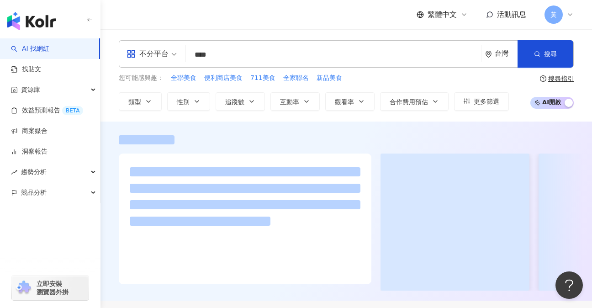
type input "****"
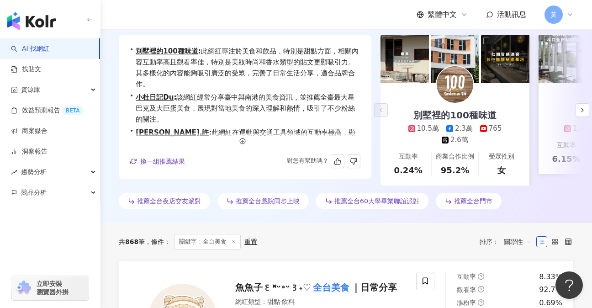
scroll to position [121, 0]
click at [579, 108] on icon "button" at bounding box center [582, 109] width 7 height 7
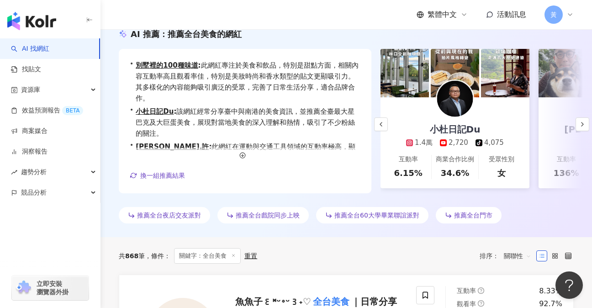
scroll to position [106, 0]
click at [475, 116] on div "小杜日記Du 1.4萬 2,720 tiktok-icon 4,075" at bounding box center [455, 123] width 116 height 50
click at [577, 121] on button "button" at bounding box center [582, 125] width 14 height 14
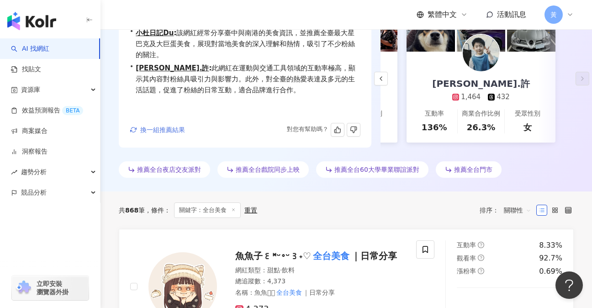
scroll to position [152, 0]
click at [166, 129] on span "換一組推薦結果" at bounding box center [162, 129] width 45 height 7
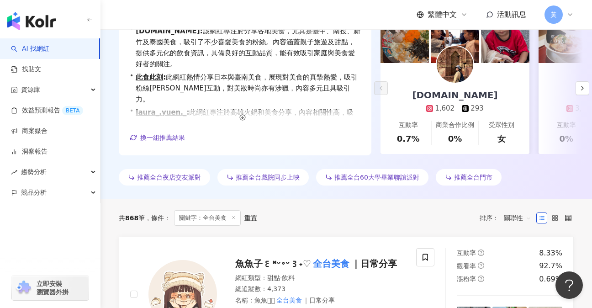
scroll to position [106, 0]
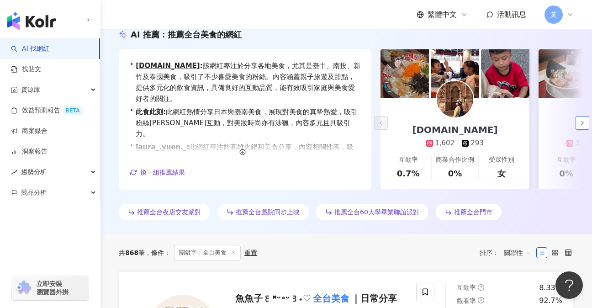
click at [580, 122] on icon "button" at bounding box center [582, 122] width 7 height 7
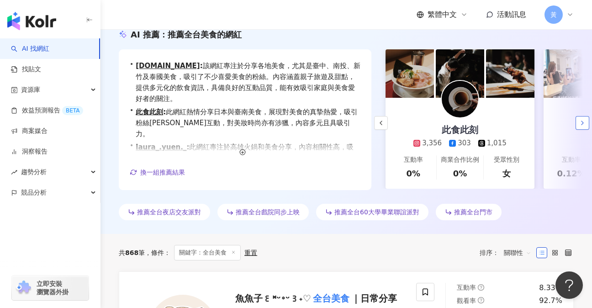
scroll to position [0, 158]
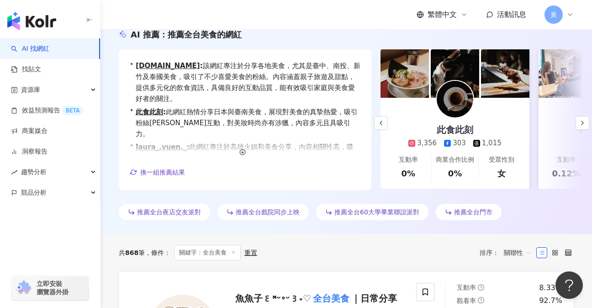
click at [490, 114] on div "此食此刻 3,356 303 1,015" at bounding box center [454, 123] width 111 height 50
click at [583, 125] on icon "button" at bounding box center [582, 122] width 7 height 7
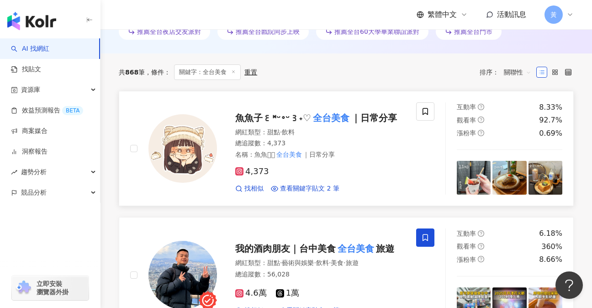
scroll to position [320, 0]
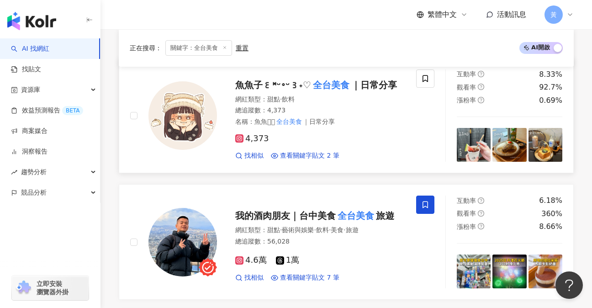
click at [181, 120] on img at bounding box center [182, 115] width 68 height 68
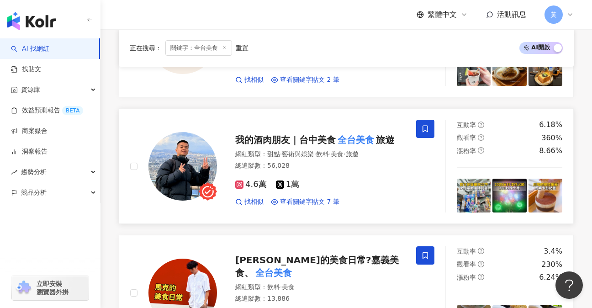
click at [187, 132] on img at bounding box center [182, 166] width 68 height 68
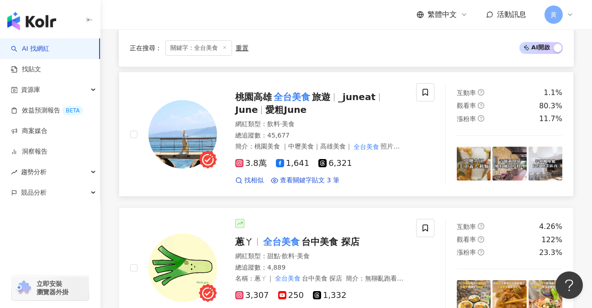
scroll to position [700, 0]
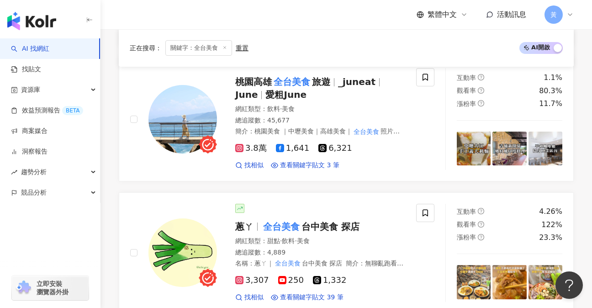
drag, startPoint x: 179, startPoint y: 131, endPoint x: 243, endPoint y: 2, distance: 143.8
click at [179, 131] on img at bounding box center [182, 119] width 68 height 68
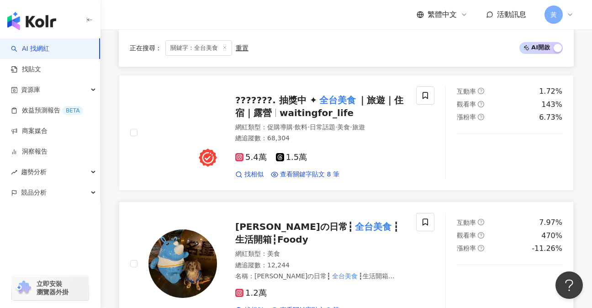
scroll to position [1050, 0]
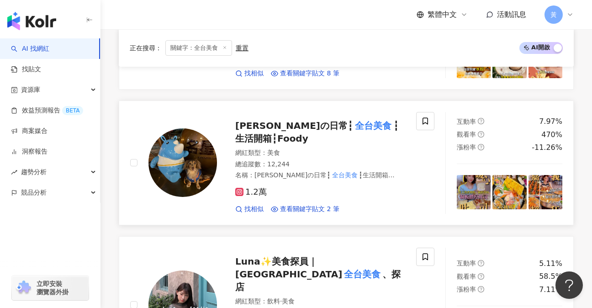
click at [202, 155] on img at bounding box center [182, 162] width 68 height 68
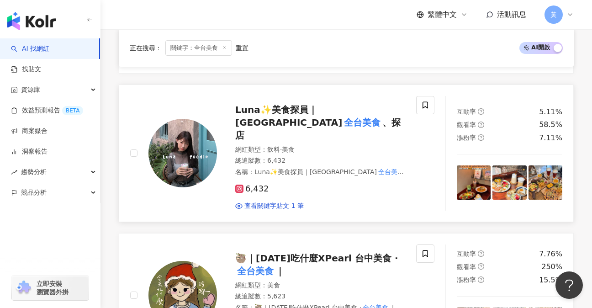
scroll to position [1202, 0]
click at [190, 141] on img at bounding box center [182, 152] width 68 height 68
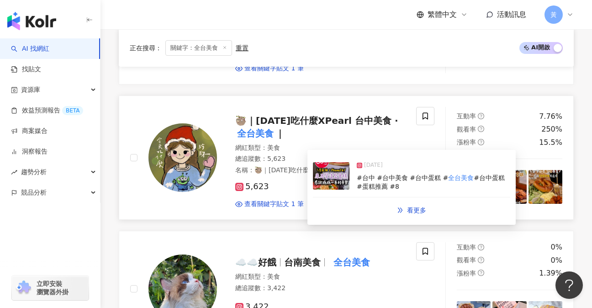
scroll to position [1353, 0]
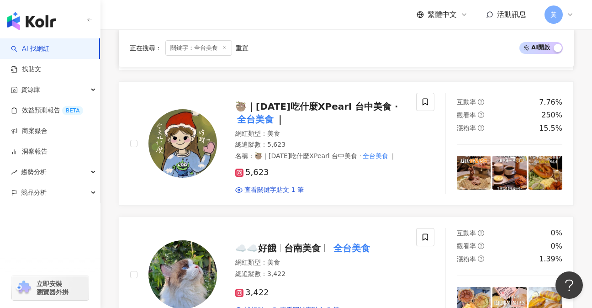
click at [183, 119] on img at bounding box center [182, 143] width 68 height 68
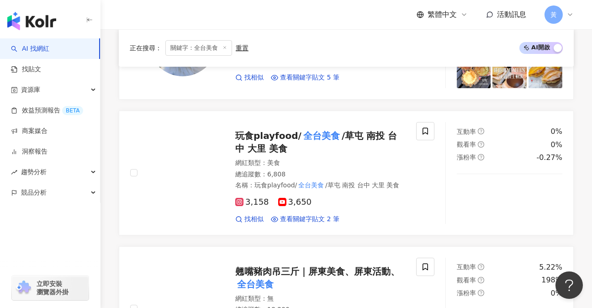
scroll to position [1598, 0]
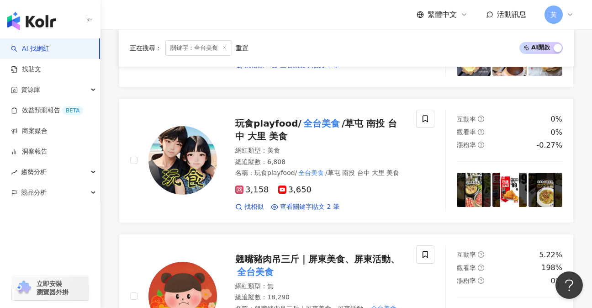
click at [188, 148] on img at bounding box center [182, 160] width 68 height 68
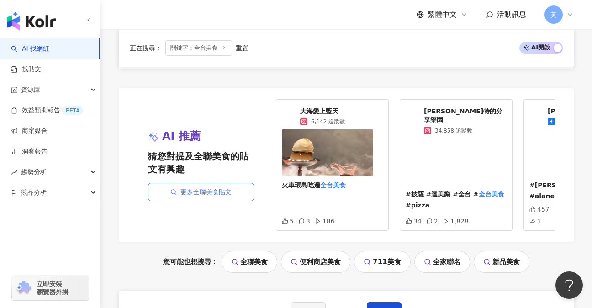
scroll to position [1887, 0]
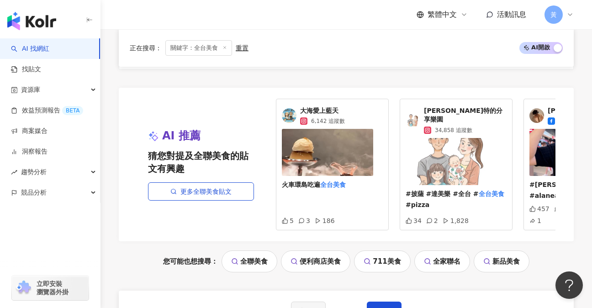
click at [341, 137] on img at bounding box center [327, 152] width 91 height 47
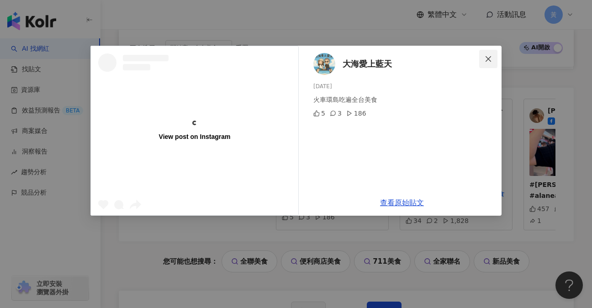
click at [486, 57] on icon "close" at bounding box center [487, 58] width 5 height 5
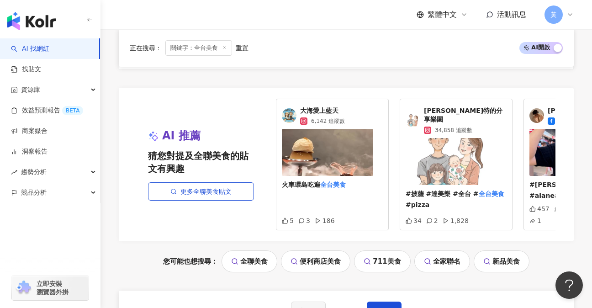
click at [316, 106] on span "大海愛上藍天" at bounding box center [322, 110] width 45 height 9
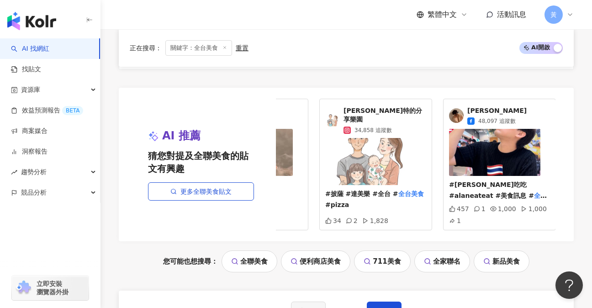
scroll to position [0, 0]
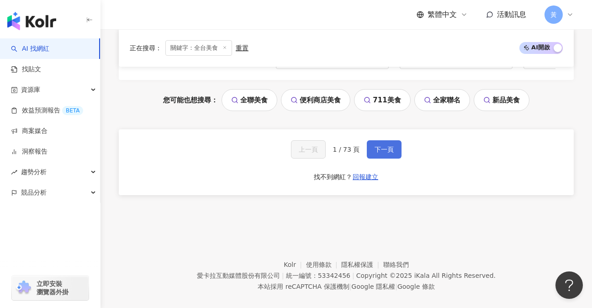
click at [379, 146] on span "下一頁" at bounding box center [383, 149] width 19 height 7
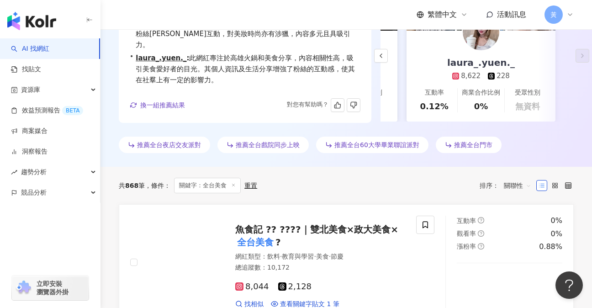
scroll to position [253, 0]
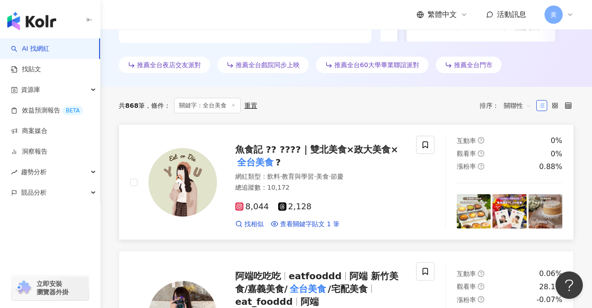
click at [198, 166] on img at bounding box center [182, 182] width 68 height 68
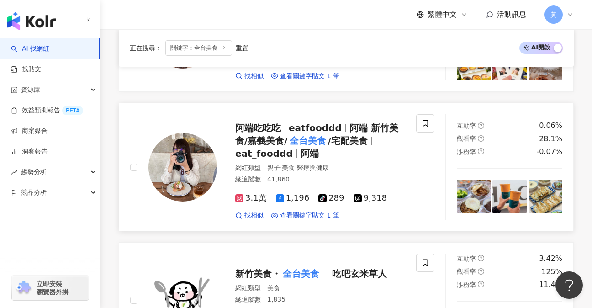
scroll to position [405, 0]
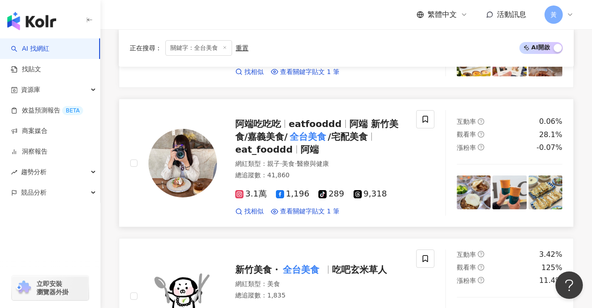
click at [198, 168] on img at bounding box center [182, 163] width 68 height 68
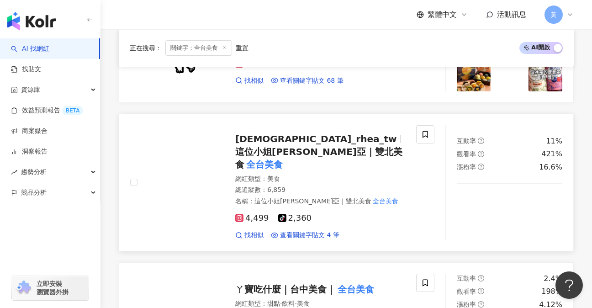
scroll to position [664, 0]
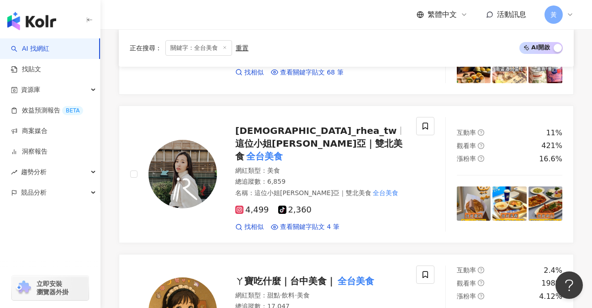
click at [188, 143] on img at bounding box center [182, 174] width 68 height 68
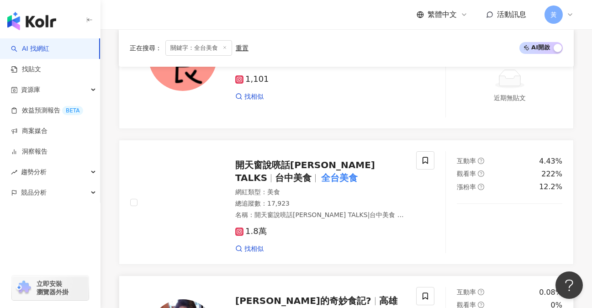
scroll to position [1227, 0]
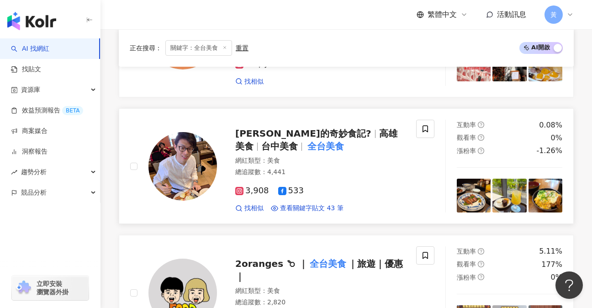
click at [200, 171] on img at bounding box center [182, 166] width 68 height 68
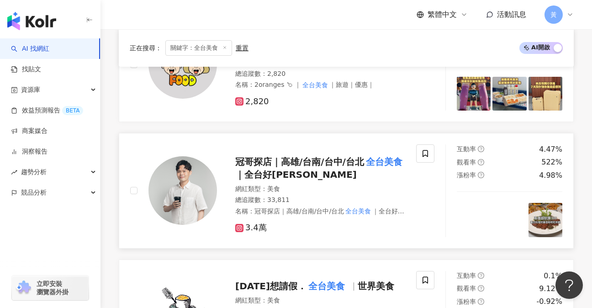
scroll to position [1466, 0]
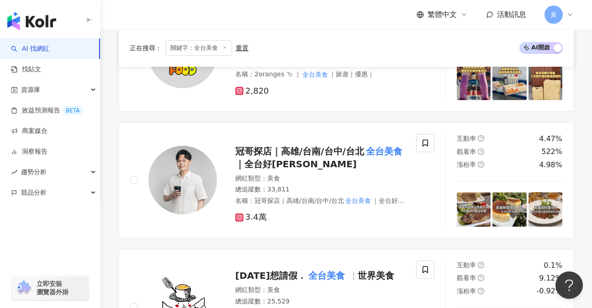
click at [181, 161] on img at bounding box center [182, 180] width 68 height 68
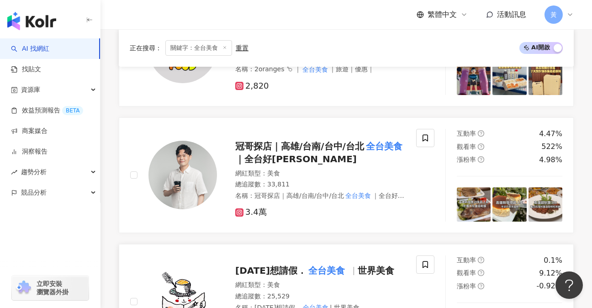
scroll to position [1623, 0]
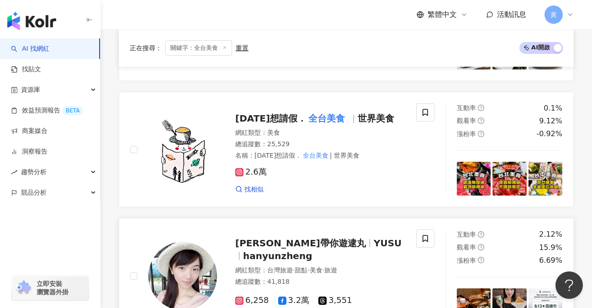
click at [197, 145] on img at bounding box center [182, 149] width 68 height 68
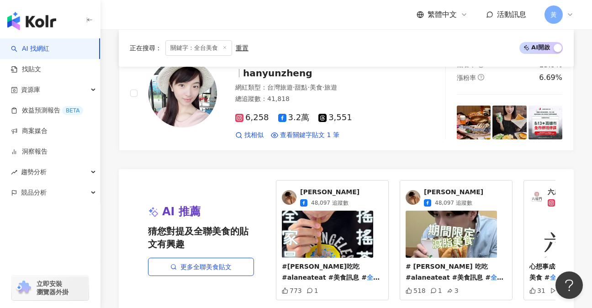
scroll to position [1775, 0]
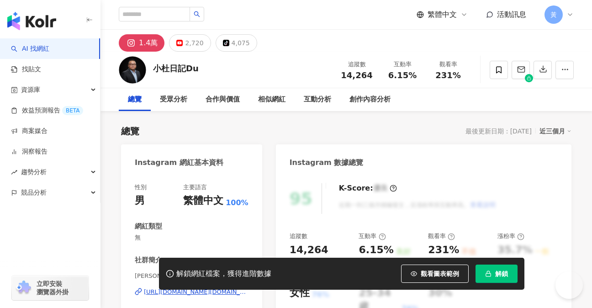
click at [187, 288] on div "[URL][DOMAIN_NAME][DOMAIN_NAME]" at bounding box center [196, 292] width 105 height 8
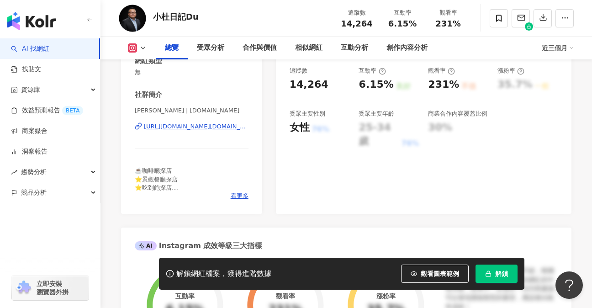
scroll to position [167, 0]
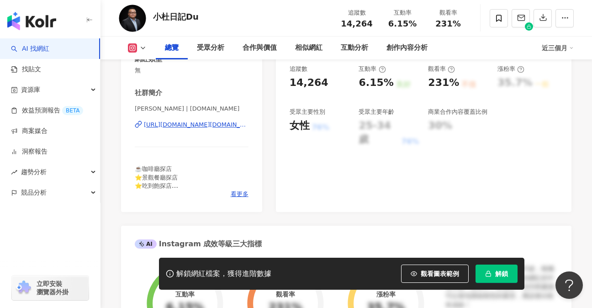
click at [208, 122] on div "[URL][DOMAIN_NAME][DOMAIN_NAME]" at bounding box center [196, 125] width 105 height 8
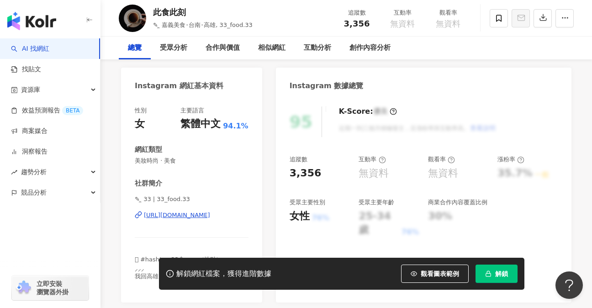
scroll to position [91, 0]
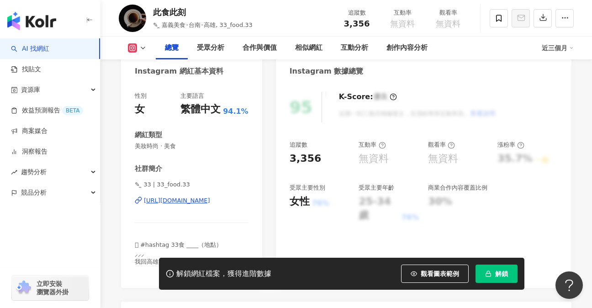
click at [202, 201] on div "https://www.instagram.com/33_food.33/" at bounding box center [177, 200] width 66 height 8
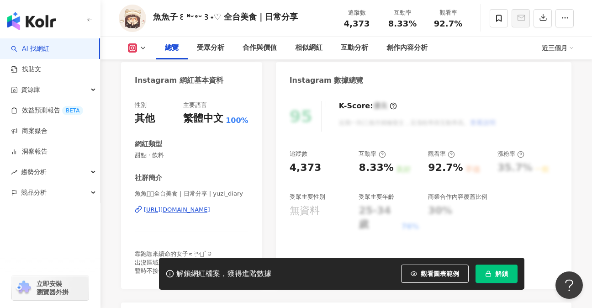
scroll to position [91, 0]
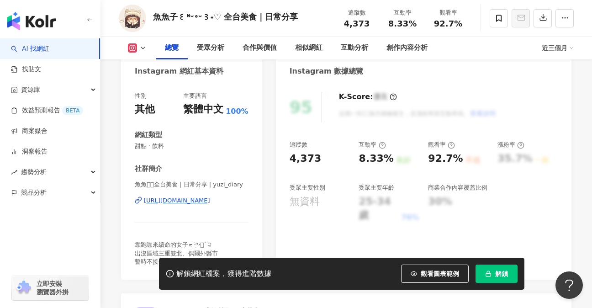
click at [190, 200] on div "[URL][DOMAIN_NAME]" at bounding box center [177, 200] width 66 height 8
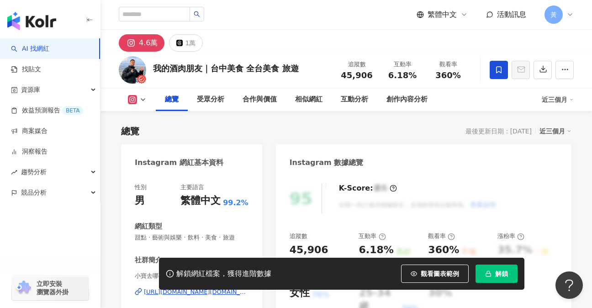
scroll to position [46, 0]
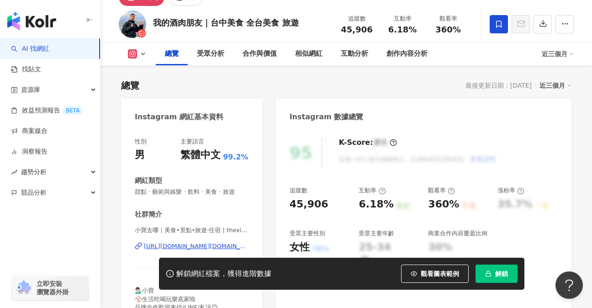
click at [196, 247] on div "https://www.instagram.com/thexiaobao.go/" at bounding box center [196, 246] width 105 height 8
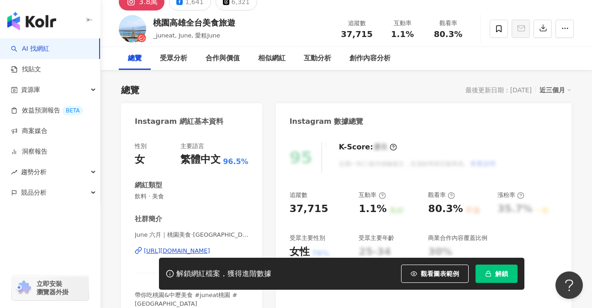
scroll to position [61, 0]
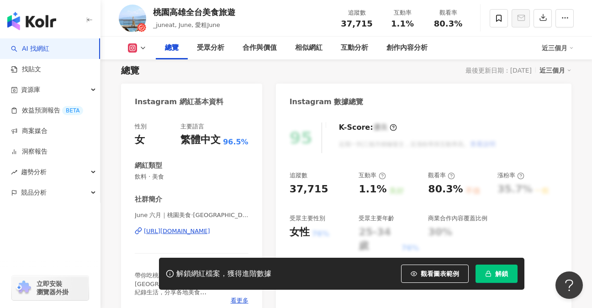
click at [185, 230] on div "https://www.instagram.com/_juneat/" at bounding box center [177, 231] width 66 height 8
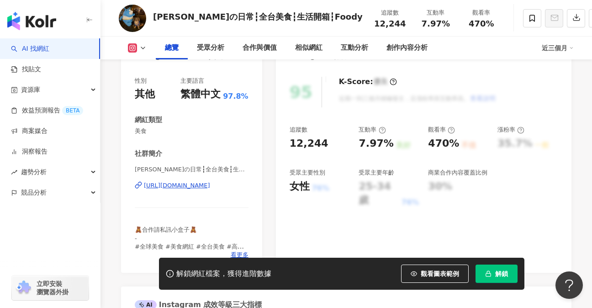
click at [181, 187] on div "https://www.instagram.com/hui___foodie/" at bounding box center [177, 185] width 66 height 8
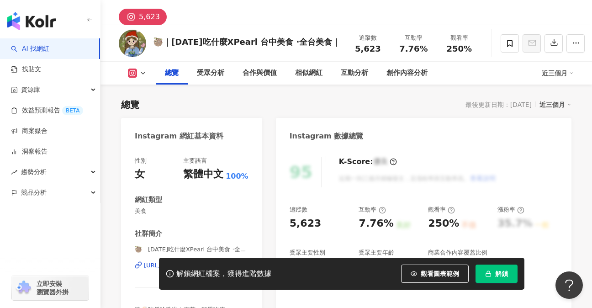
scroll to position [91, 0]
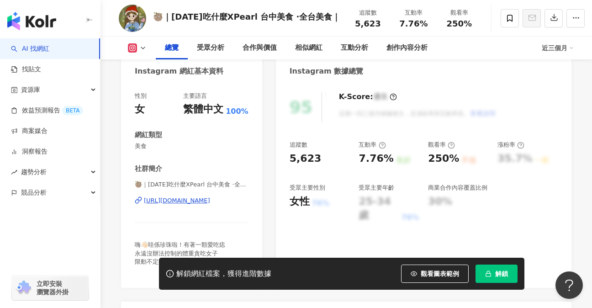
click at [205, 202] on div "https://www.instagram.com/pearl_eatfood/" at bounding box center [177, 200] width 66 height 8
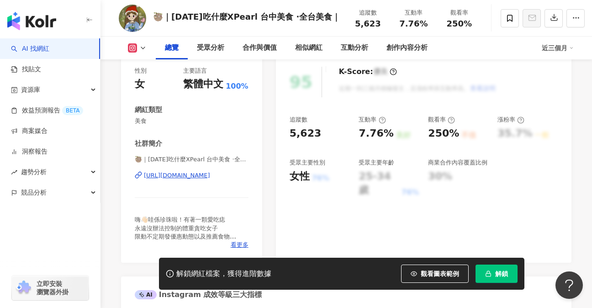
scroll to position [121, 0]
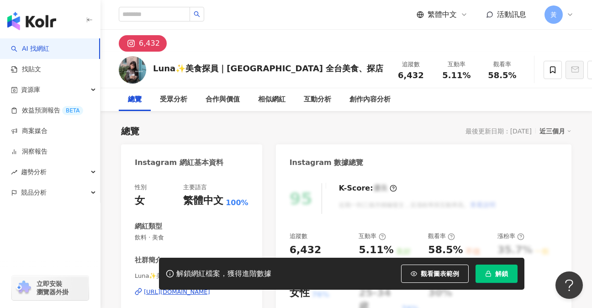
click at [205, 288] on div "https://www.instagram.com/lunafoodie_/" at bounding box center [177, 292] width 66 height 8
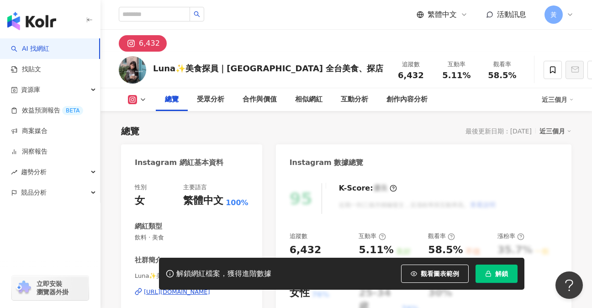
scroll to position [91, 0]
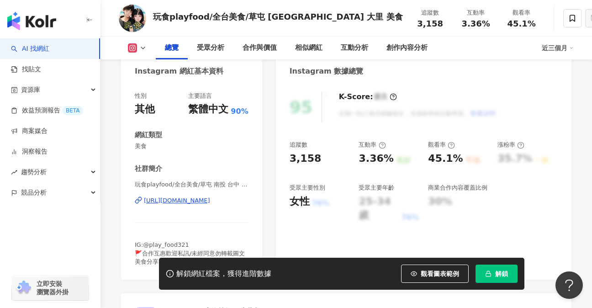
click at [189, 201] on div "https://www.instagram.com/play_food321/" at bounding box center [177, 200] width 66 height 8
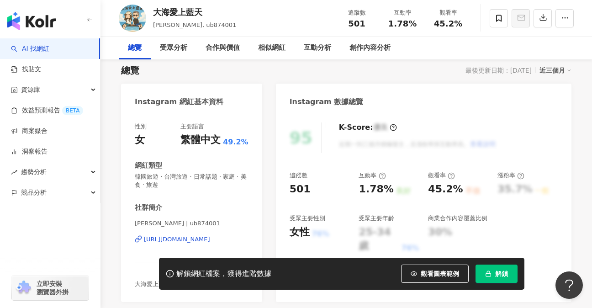
scroll to position [61, 0]
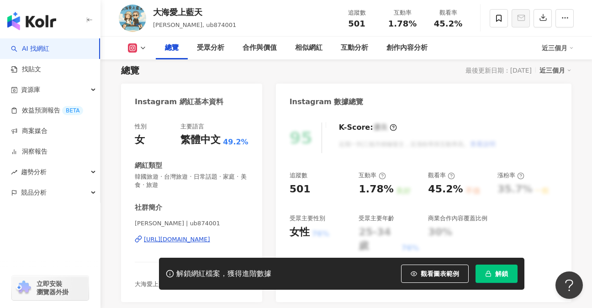
click at [184, 240] on div "[URL][DOMAIN_NAME]" at bounding box center [177, 239] width 66 height 8
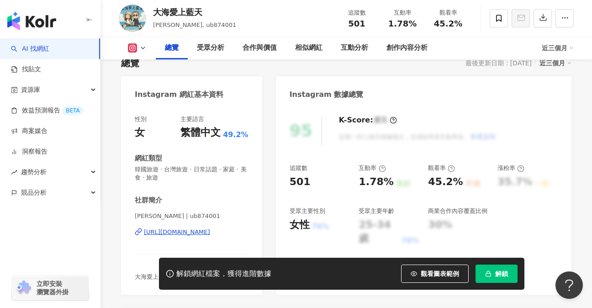
scroll to position [76, 0]
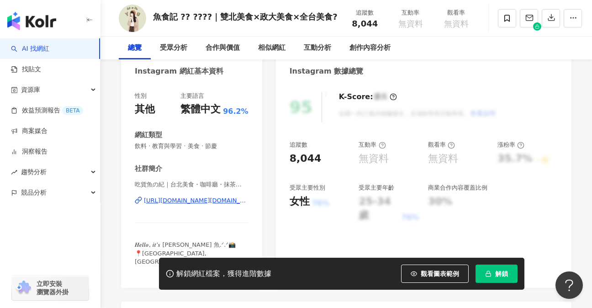
scroll to position [91, 0]
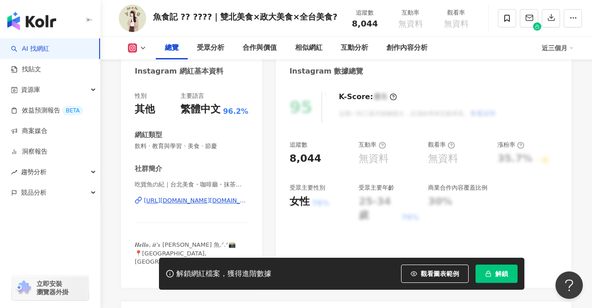
click at [192, 198] on div "https://www.instagram.com/foodyu.mmy/" at bounding box center [196, 200] width 105 height 8
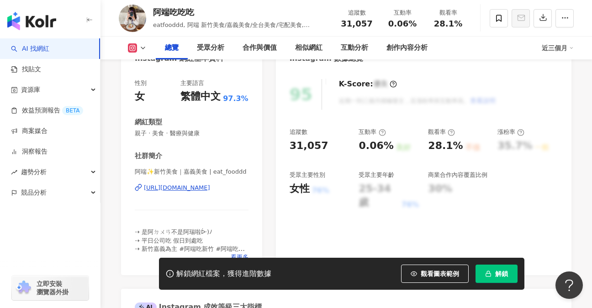
scroll to position [121, 0]
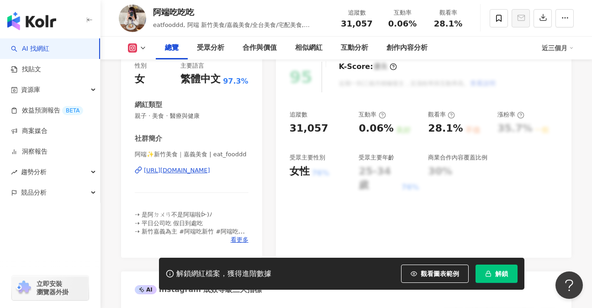
click at [199, 171] on div "[URL][DOMAIN_NAME]" at bounding box center [177, 170] width 66 height 8
